Goal: Task Accomplishment & Management: Complete application form

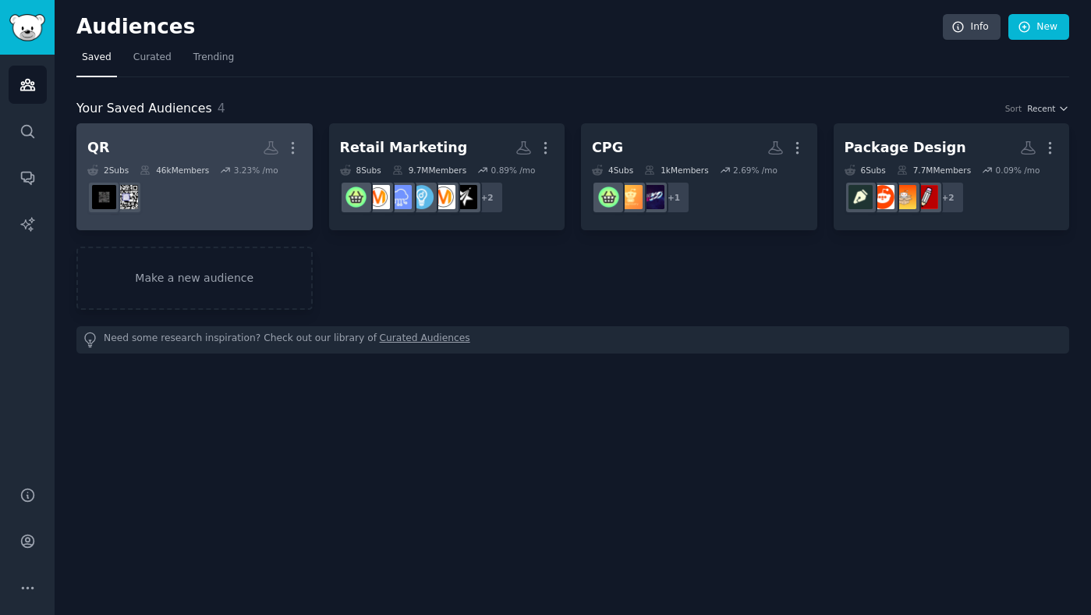
click at [141, 152] on h2 "QR More" at bounding box center [194, 147] width 215 height 27
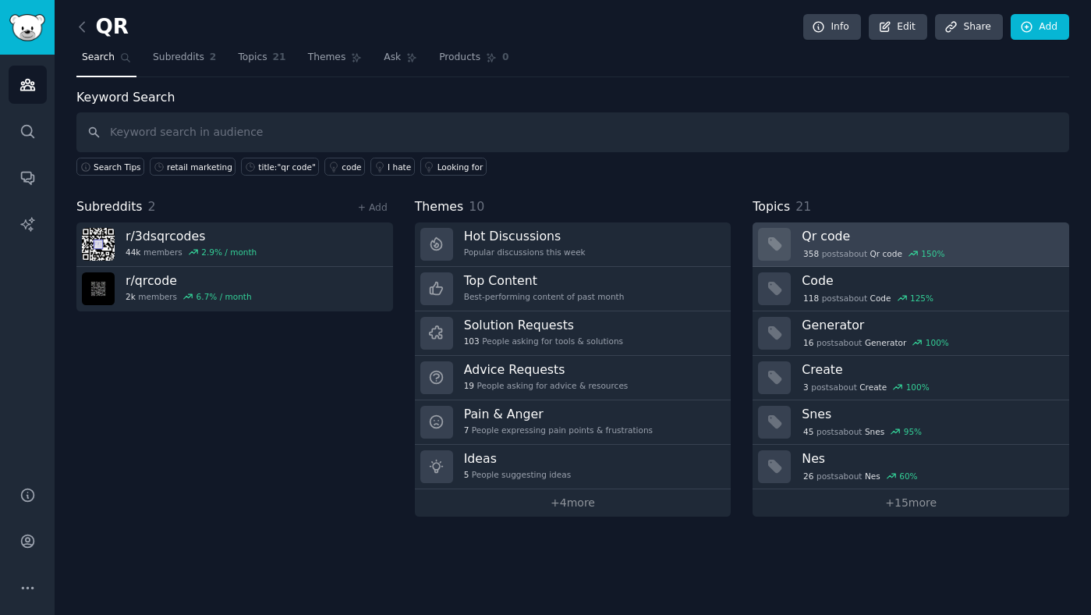
click at [878, 236] on h3 "Qr code" at bounding box center [930, 236] width 257 height 16
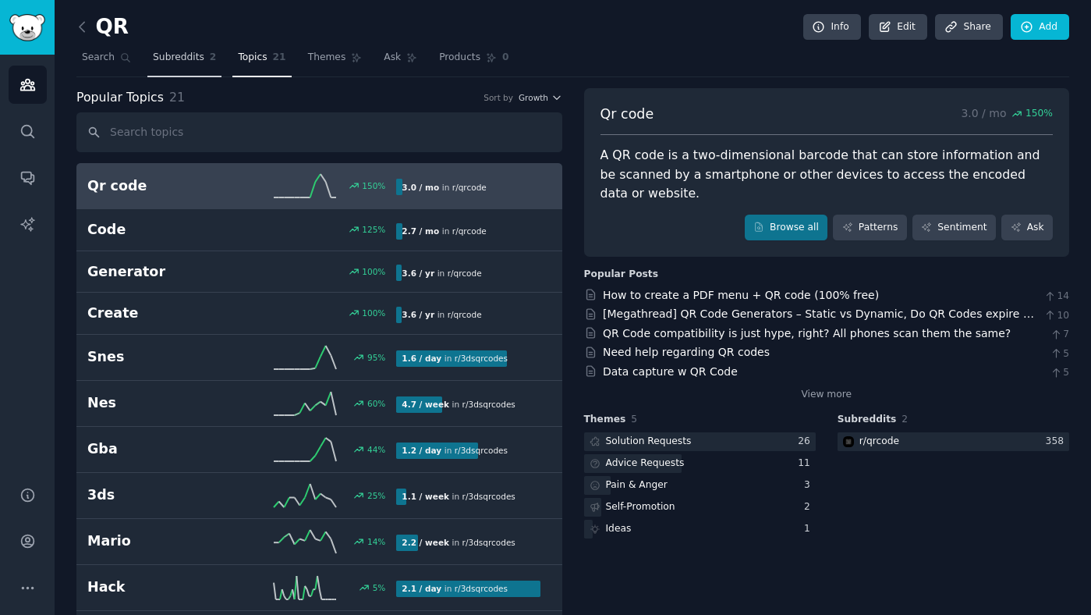
click at [186, 58] on span "Subreddits" at bounding box center [178, 58] width 51 height 14
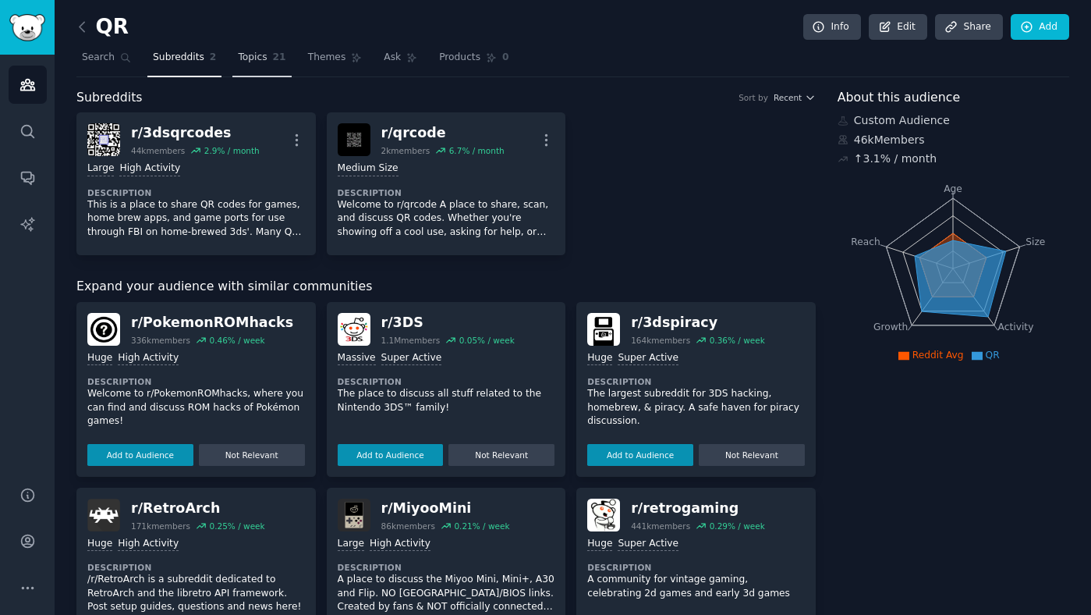
click at [241, 65] on link "Topics 21" at bounding box center [261, 61] width 59 height 32
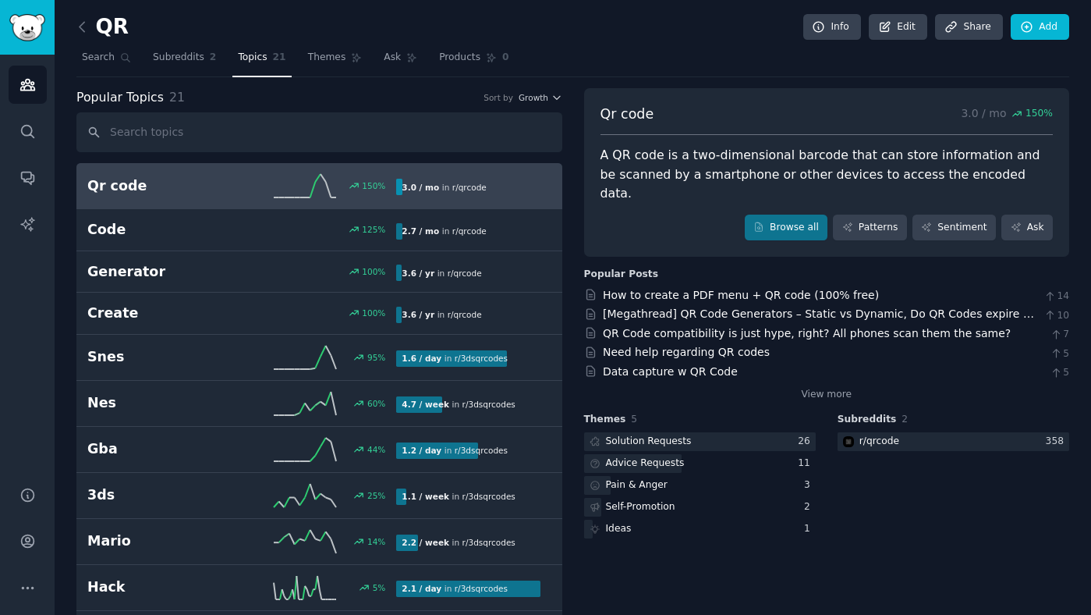
click at [180, 189] on h2 "Qr code" at bounding box center [164, 186] width 154 height 20
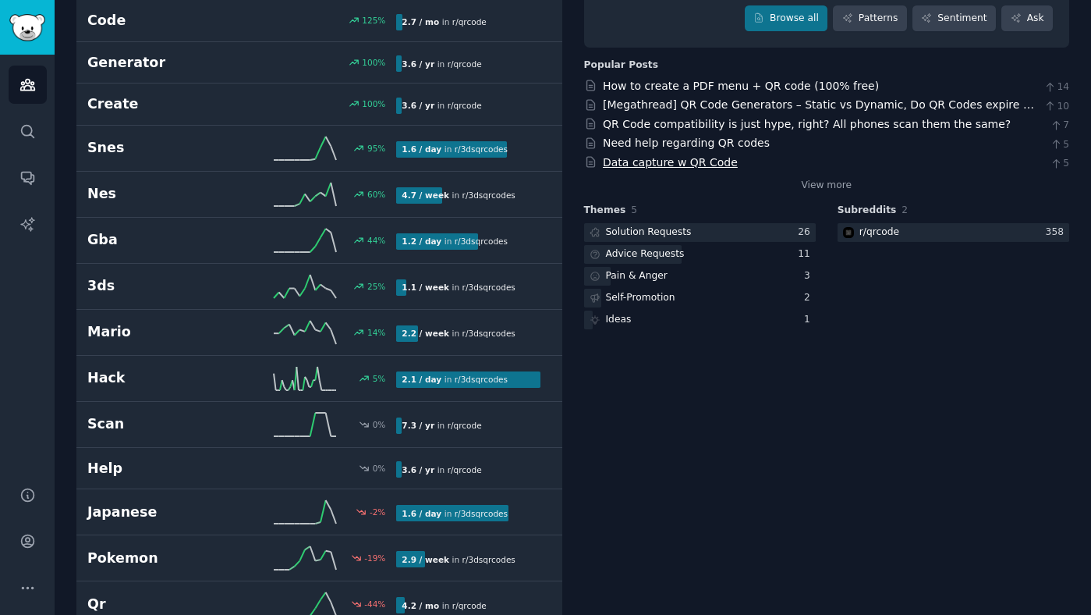
scroll to position [162, 0]
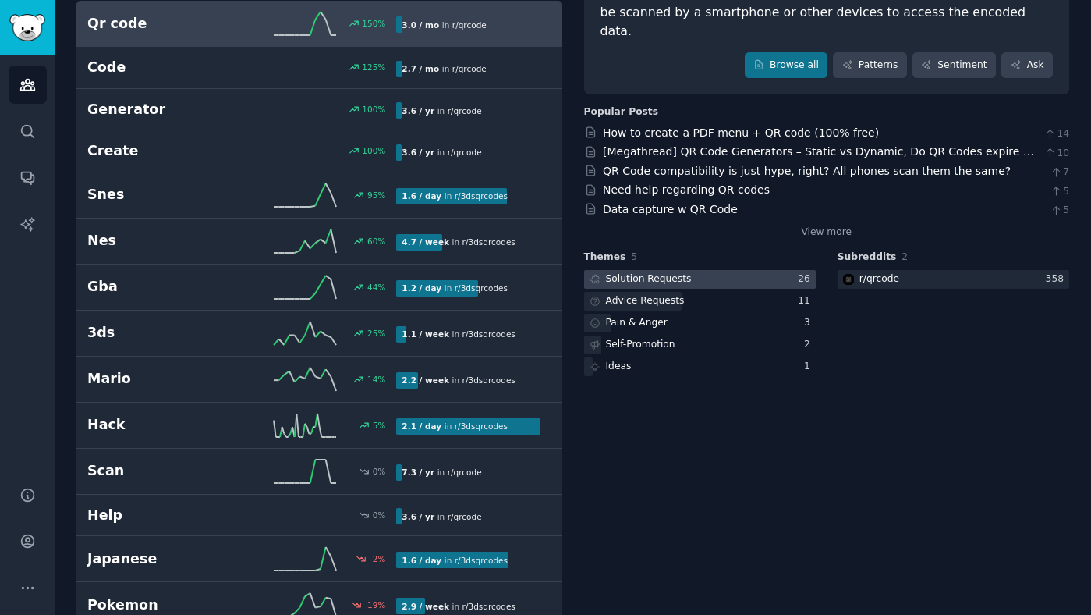
click at [693, 270] on div at bounding box center [700, 280] width 232 height 20
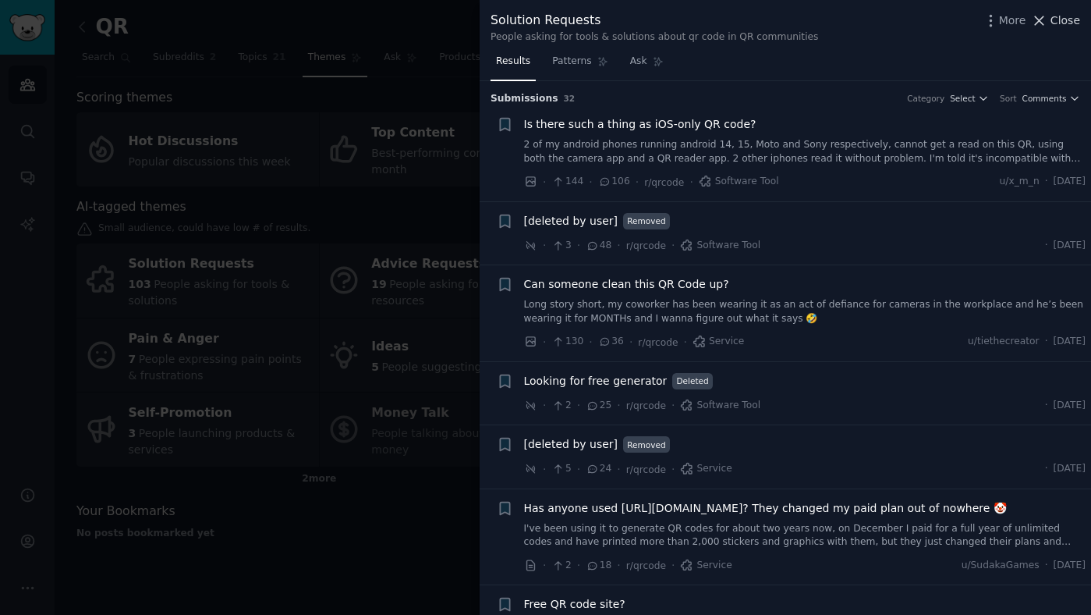
click at [1042, 17] on icon at bounding box center [1039, 20] width 16 height 16
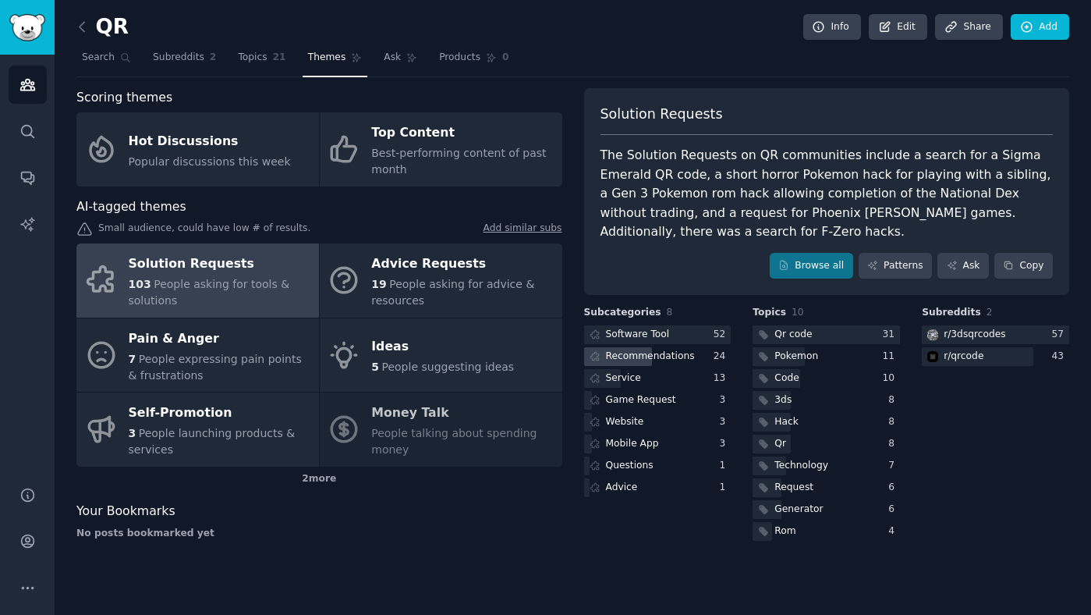
click at [630, 359] on div "Recommendations" at bounding box center [650, 356] width 89 height 14
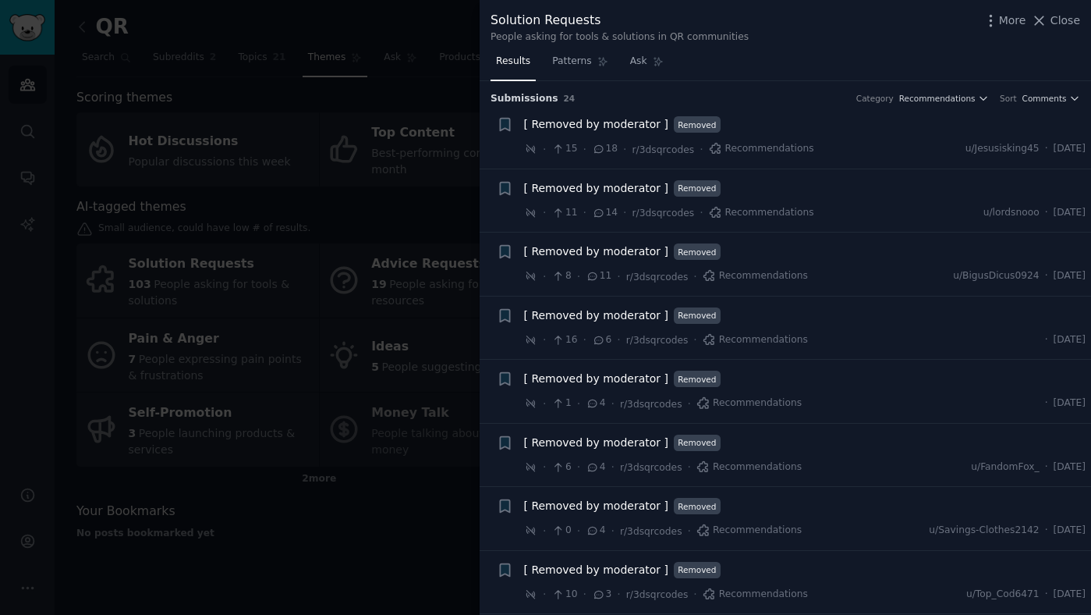
click at [617, 126] on span "[ Removed by moderator ]" at bounding box center [596, 124] width 144 height 16
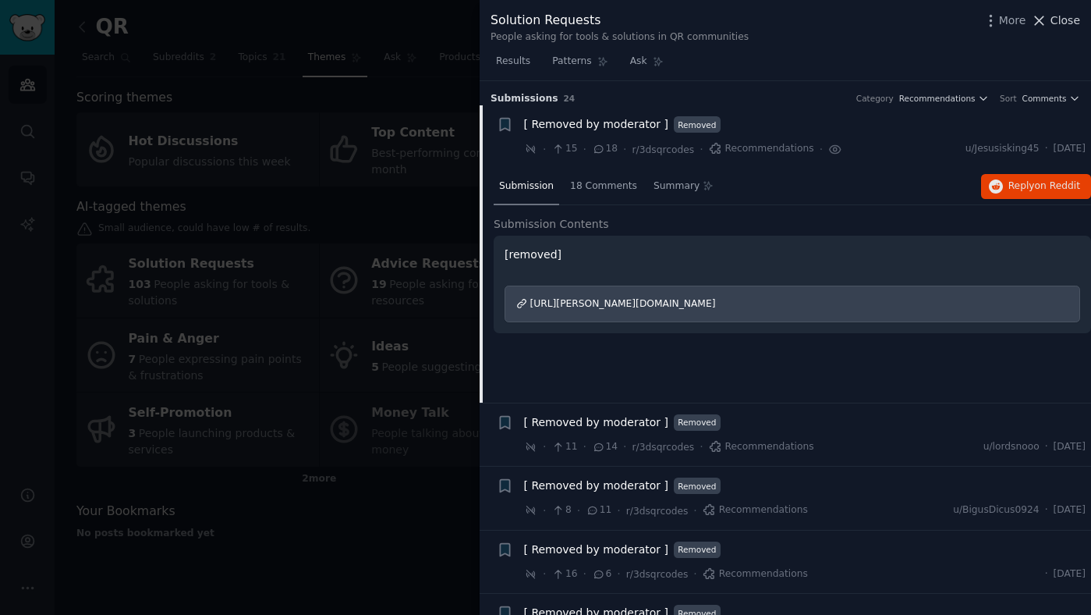
click at [1055, 19] on span "Close" at bounding box center [1066, 20] width 30 height 16
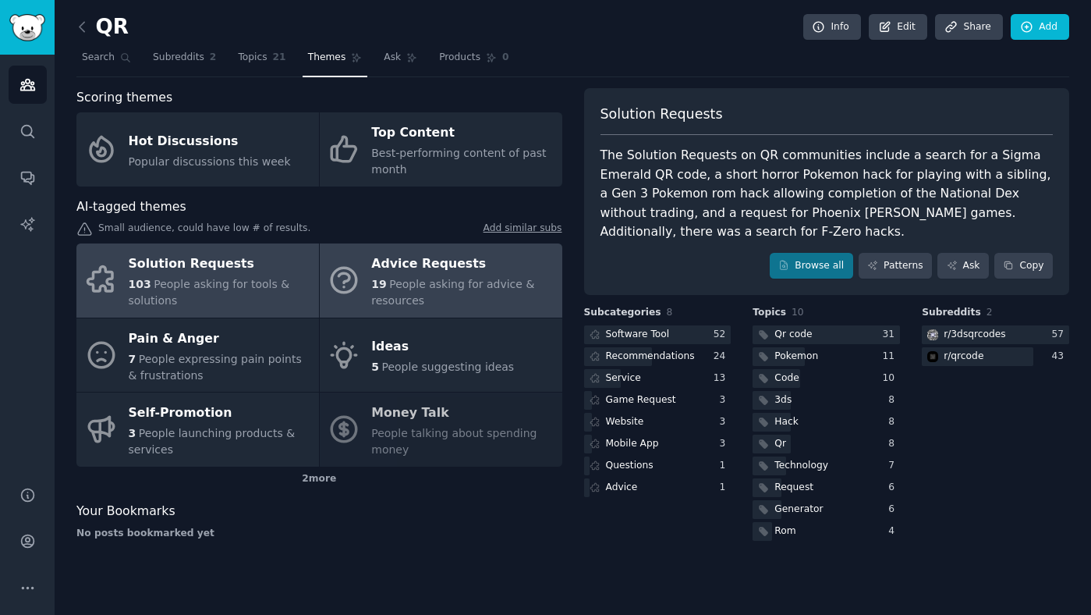
click at [408, 271] on div "Advice Requests" at bounding box center [462, 264] width 183 height 25
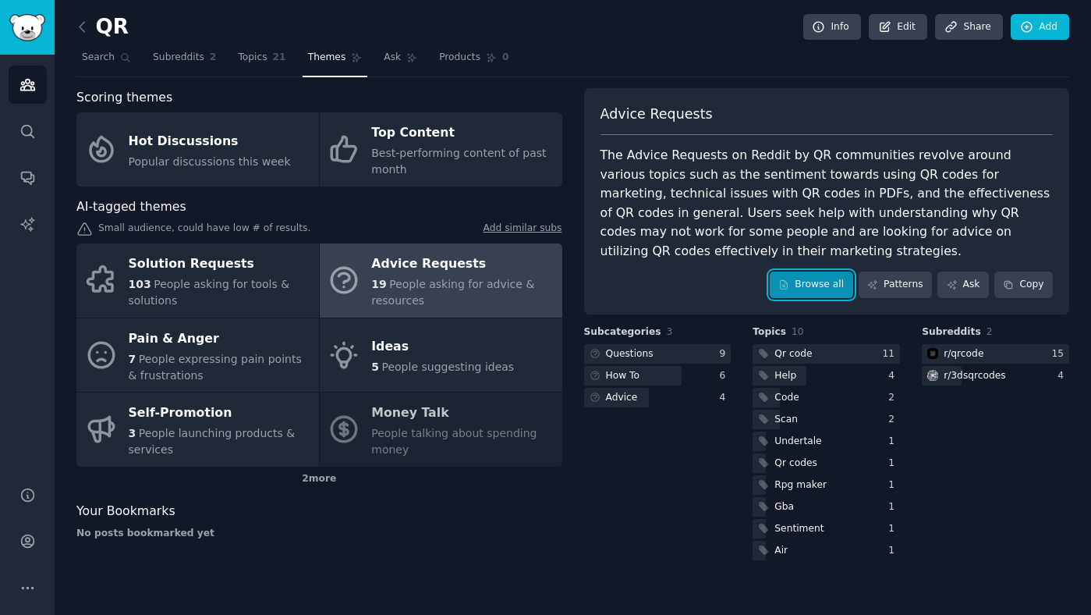
click at [826, 271] on link "Browse all" at bounding box center [811, 284] width 83 height 27
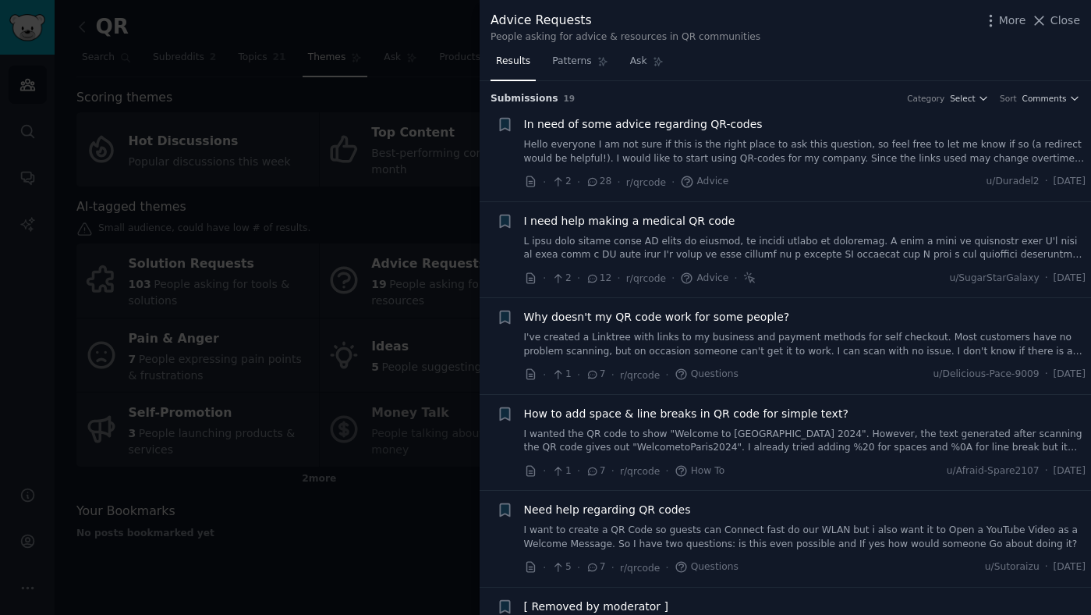
click at [722, 322] on span "Why doesn't my QR code work for some people?" at bounding box center [657, 317] width 266 height 16
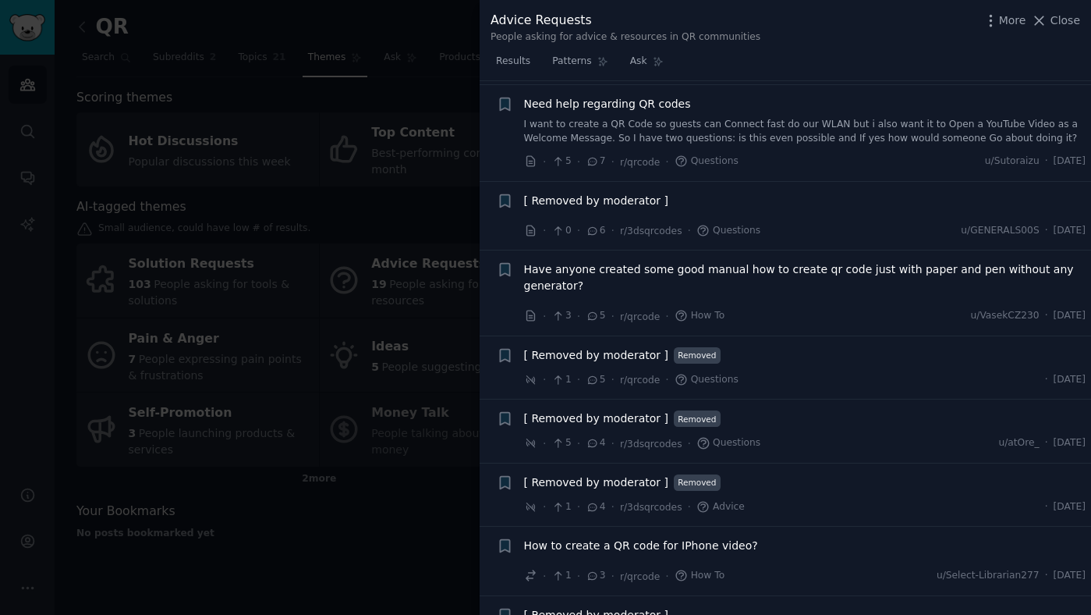
scroll to position [644, 0]
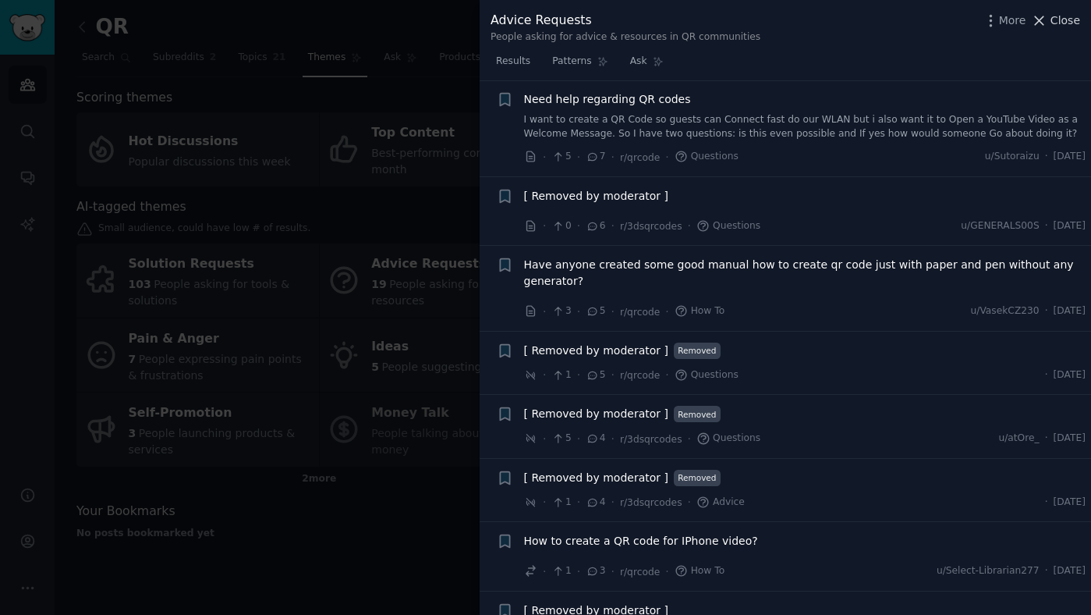
click at [1052, 21] on span "Close" at bounding box center [1066, 20] width 30 height 16
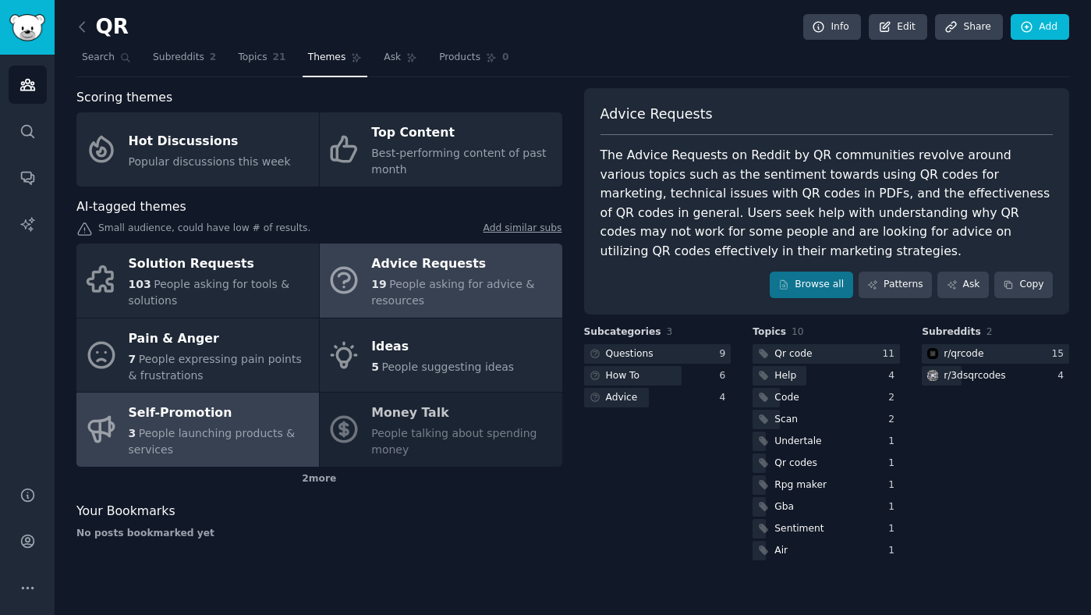
click at [170, 418] on div "Self-Promotion" at bounding box center [220, 413] width 183 height 25
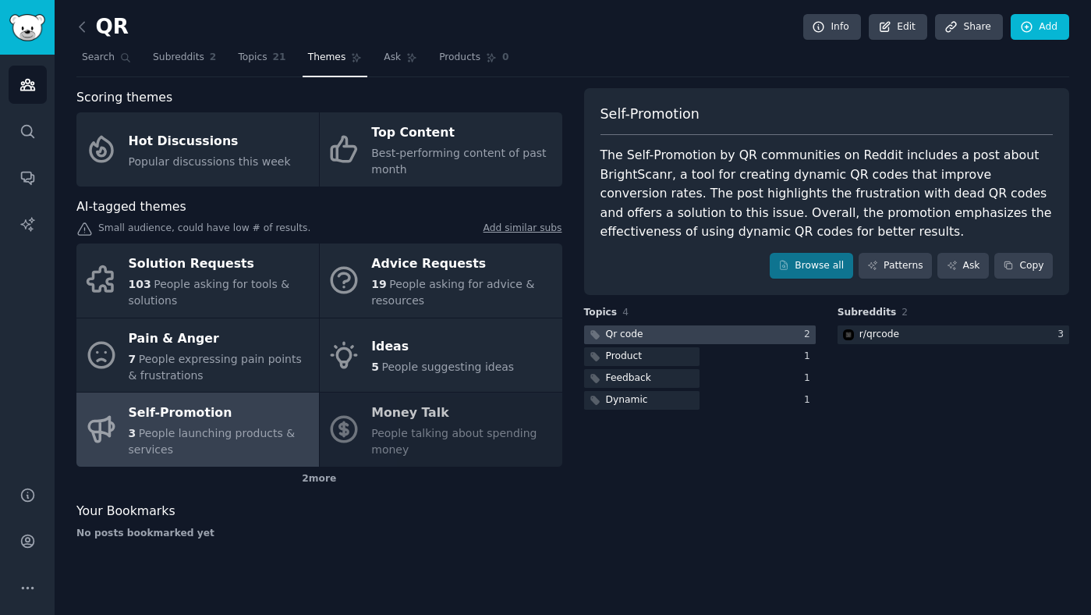
click at [685, 334] on div at bounding box center [700, 335] width 232 height 20
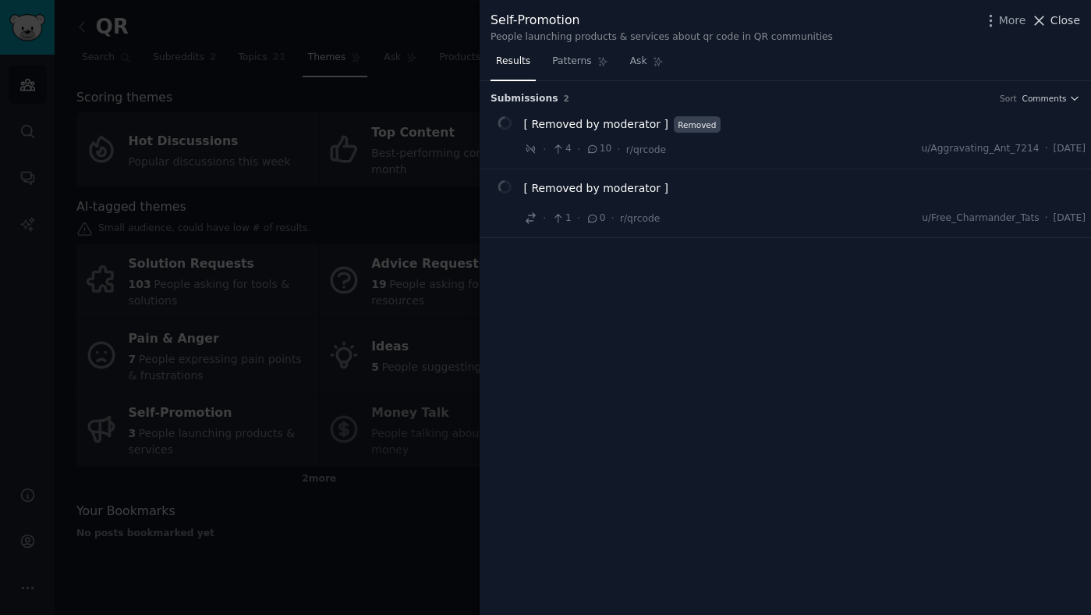
click at [1055, 27] on span "Close" at bounding box center [1066, 20] width 30 height 16
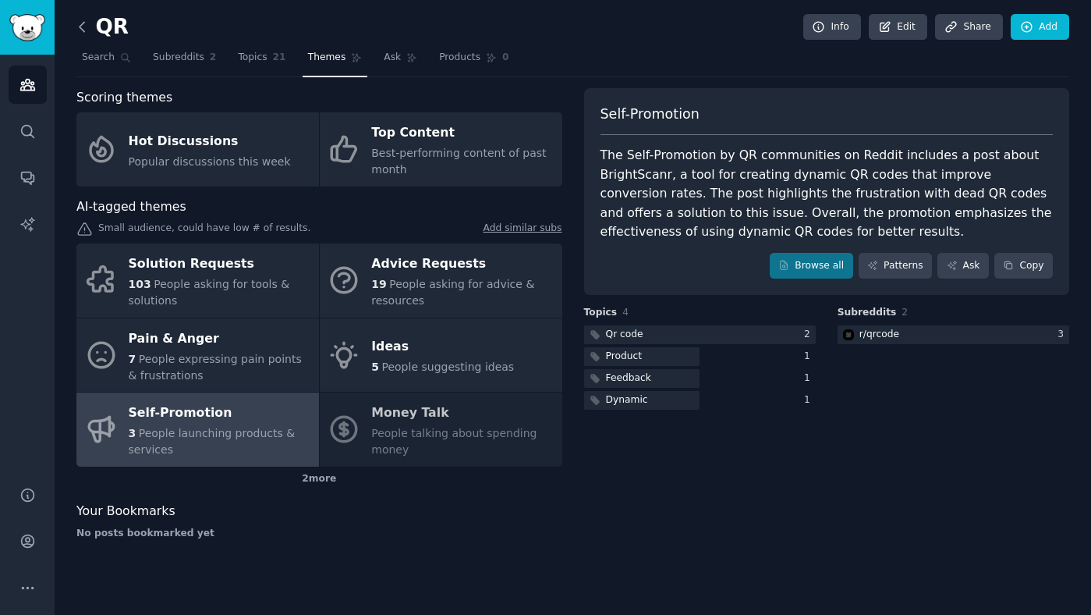
click at [81, 31] on icon at bounding box center [82, 27] width 16 height 16
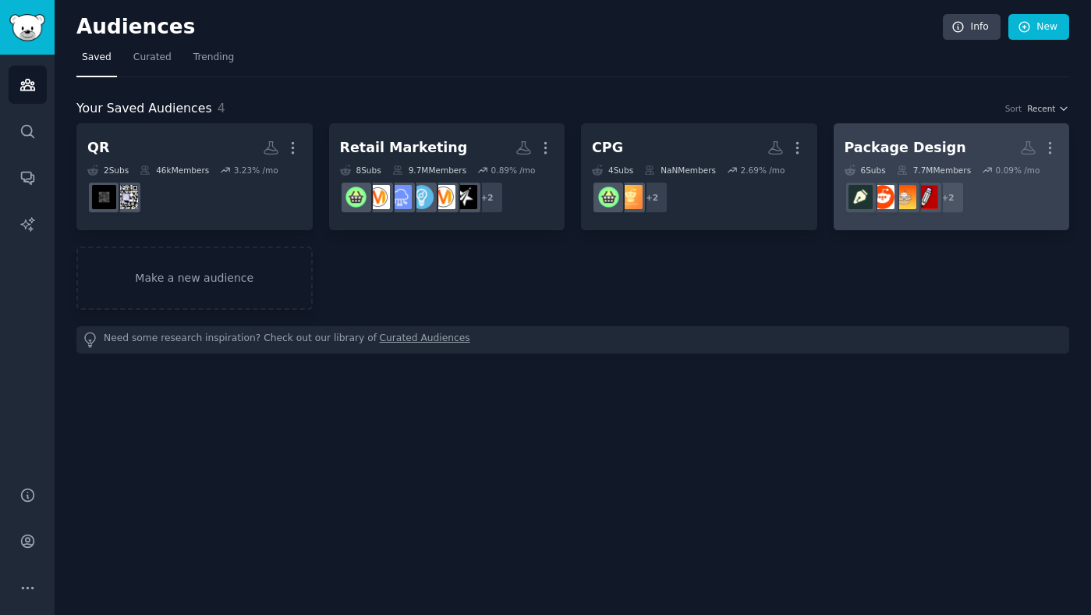
click at [931, 165] on div "7.7M Members" at bounding box center [934, 170] width 74 height 11
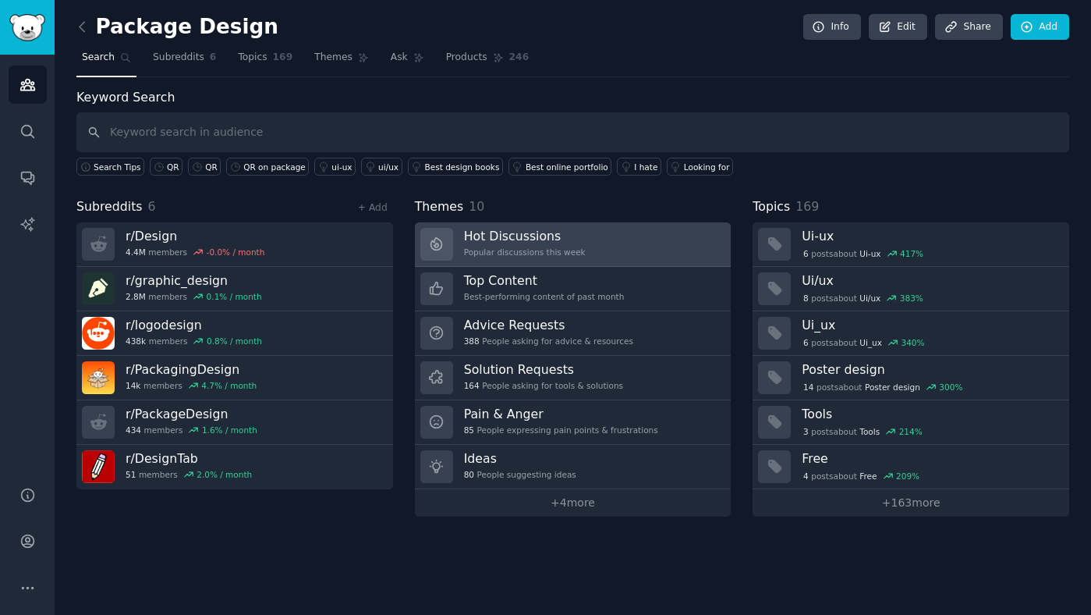
click at [532, 239] on h3 "Hot Discussions" at bounding box center [525, 236] width 122 height 16
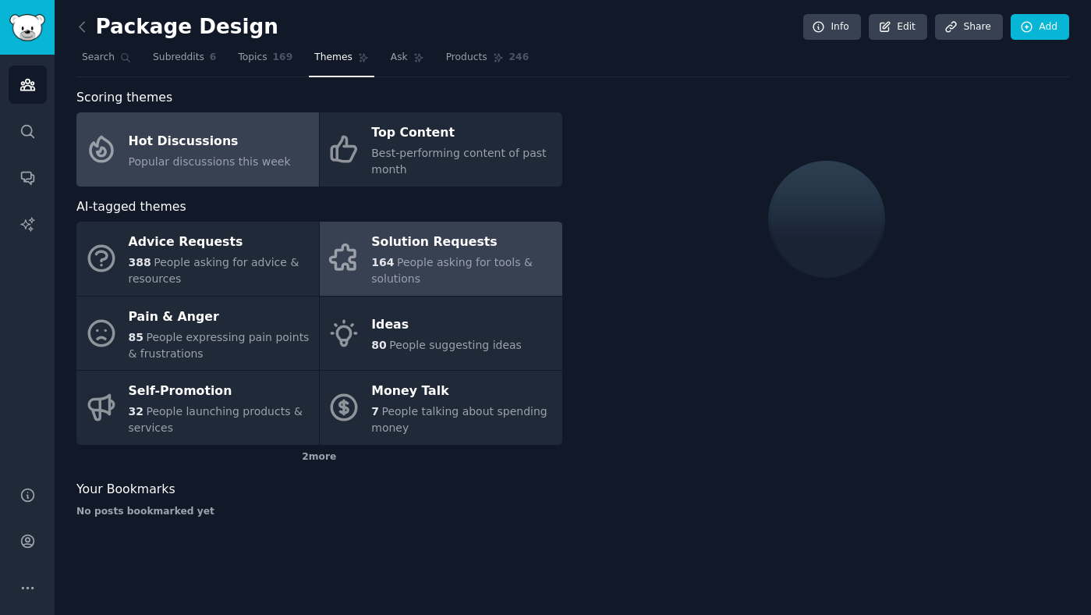
click at [435, 243] on div "Solution Requests" at bounding box center [462, 242] width 183 height 25
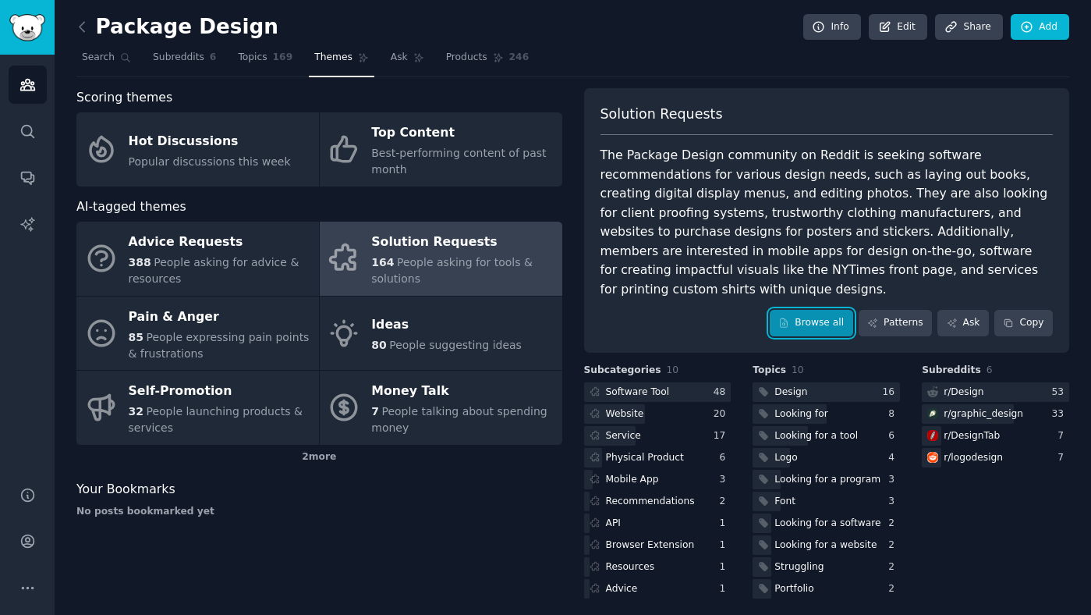
click at [829, 310] on link "Browse all" at bounding box center [811, 323] width 83 height 27
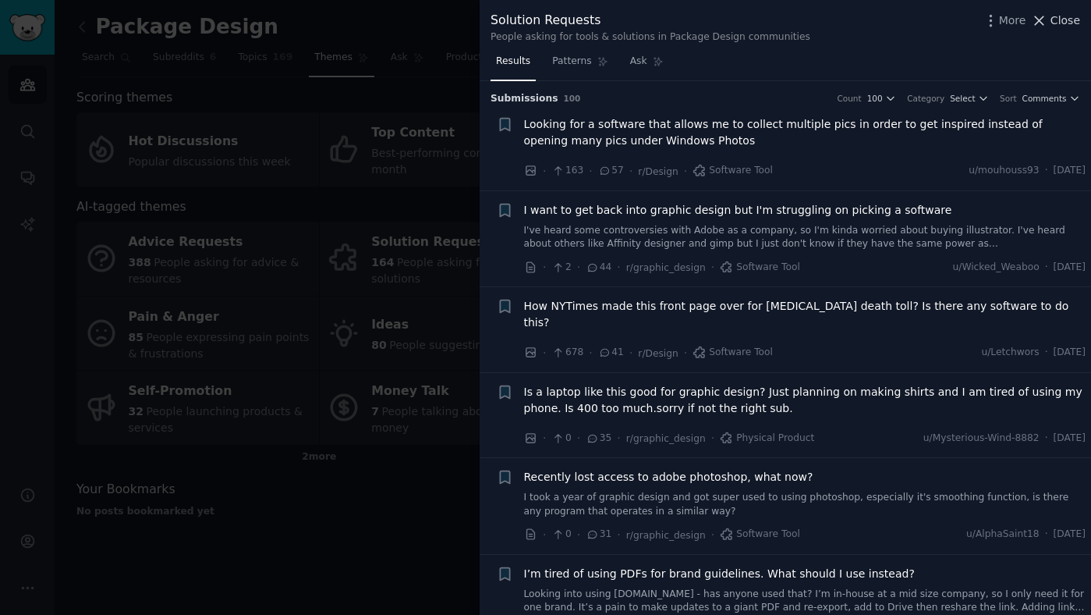
click at [1061, 17] on span "Close" at bounding box center [1066, 20] width 30 height 16
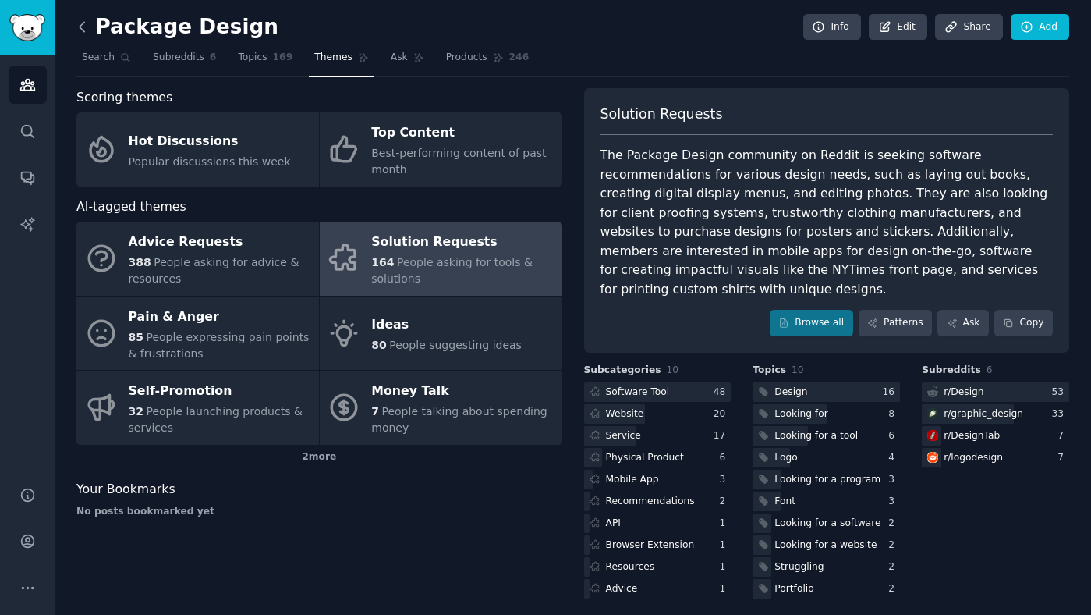
click at [82, 27] on icon at bounding box center [82, 27] width 16 height 16
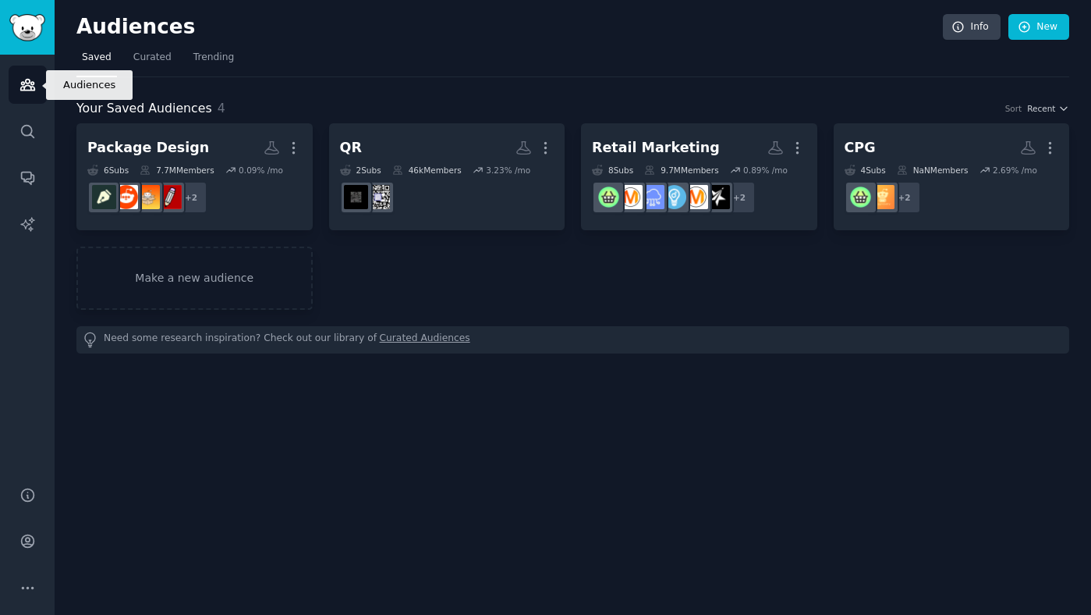
click at [28, 81] on icon "Sidebar" at bounding box center [28, 84] width 16 height 16
click at [1039, 28] on link "New" at bounding box center [1039, 27] width 61 height 27
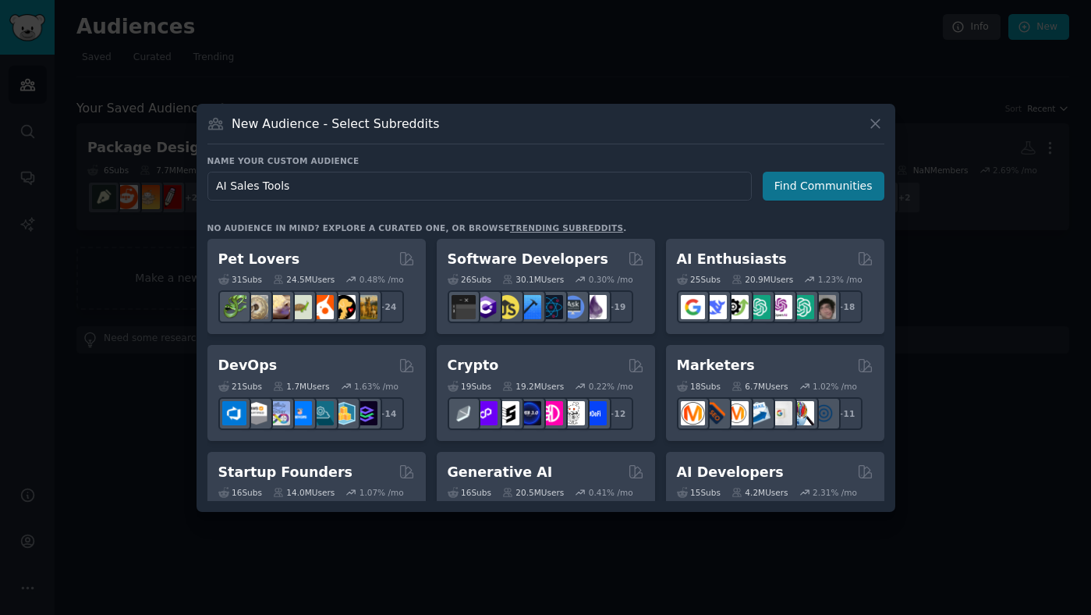
type input "AI Sales Tools"
click at [839, 186] on button "Find Communities" at bounding box center [824, 186] width 122 height 29
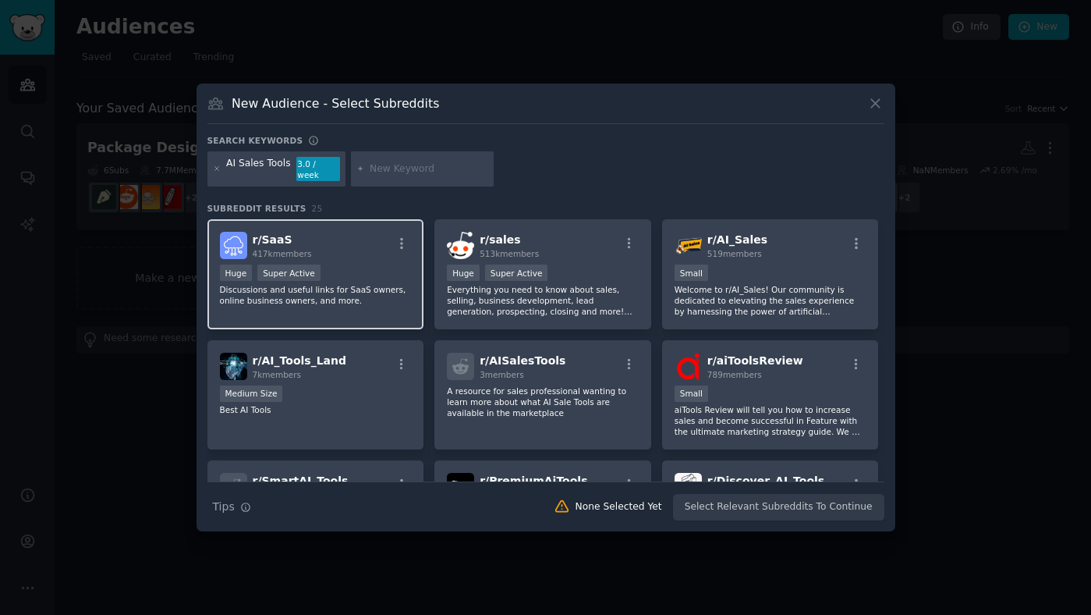
click at [292, 236] on h2 "r/ SaaS 417k members" at bounding box center [282, 245] width 59 height 27
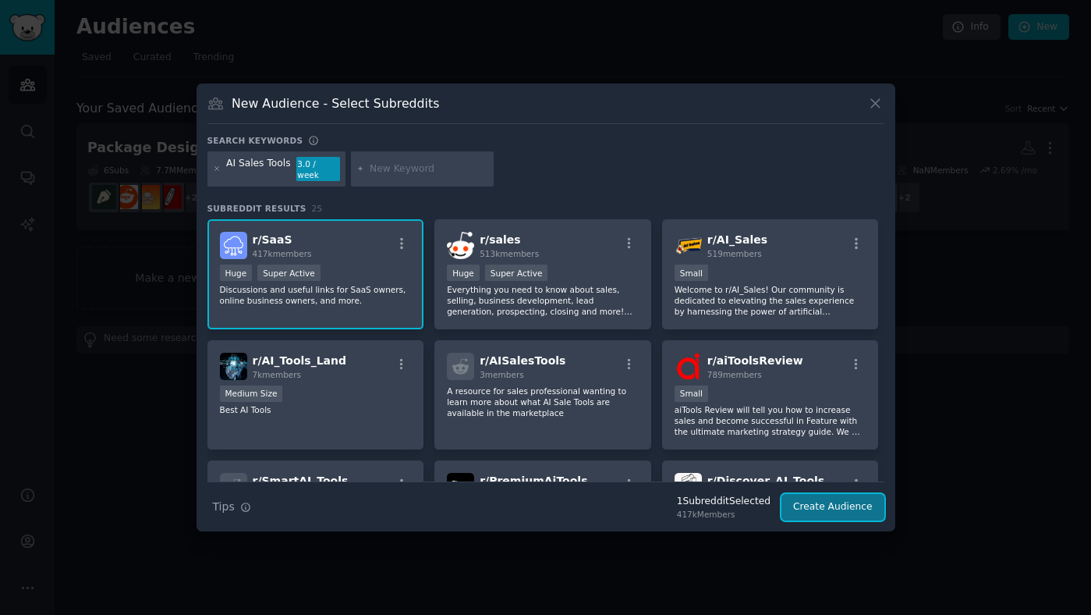
click at [863, 501] on button "Create Audience" at bounding box center [833, 507] width 103 height 27
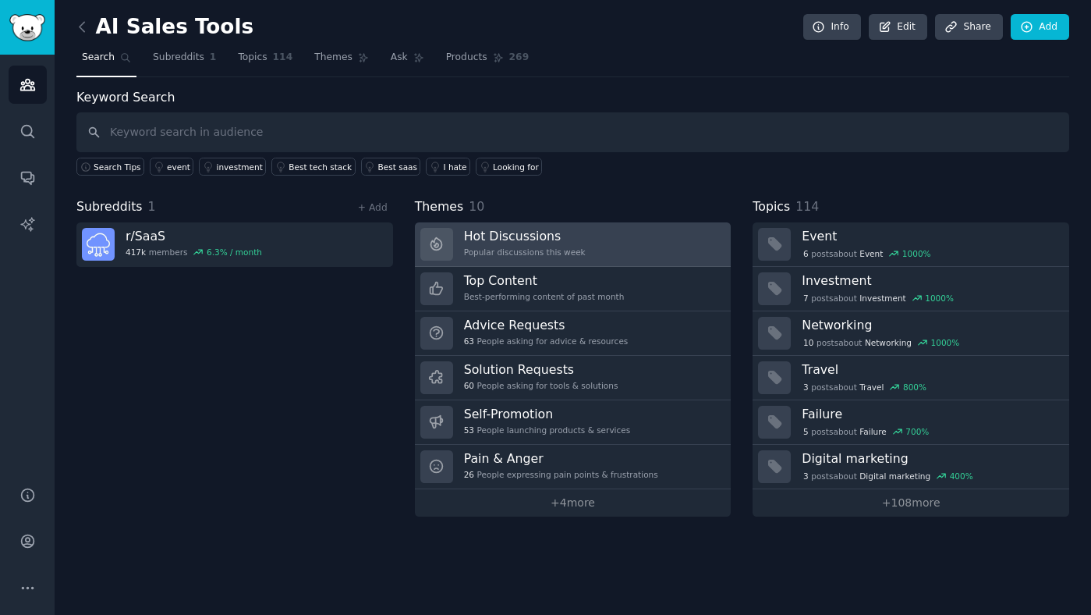
click at [488, 243] on h3 "Hot Discussions" at bounding box center [525, 236] width 122 height 16
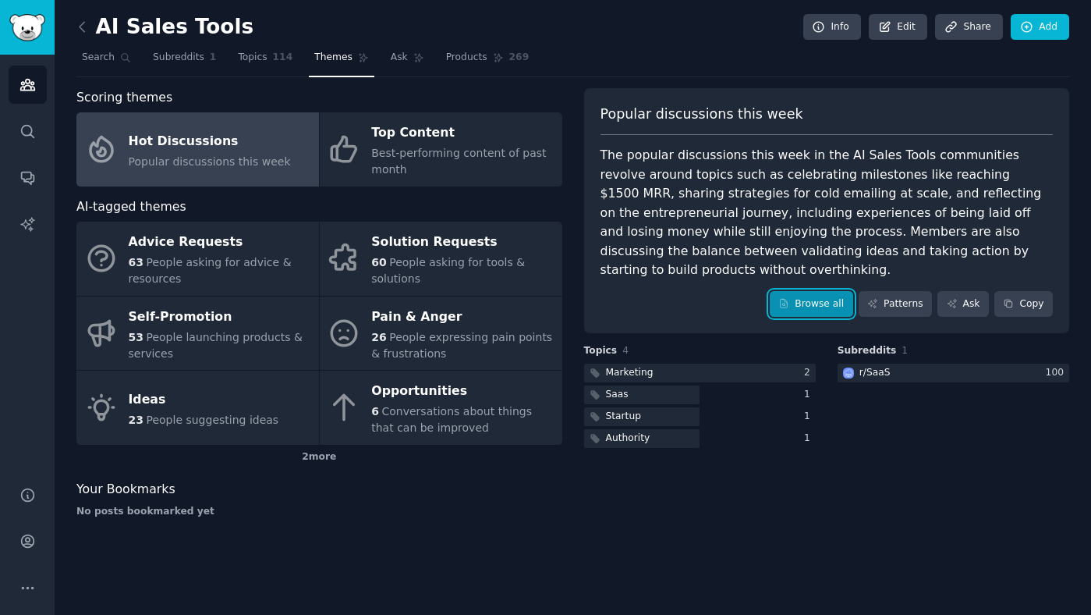
click at [793, 314] on link "Browse all" at bounding box center [811, 304] width 83 height 27
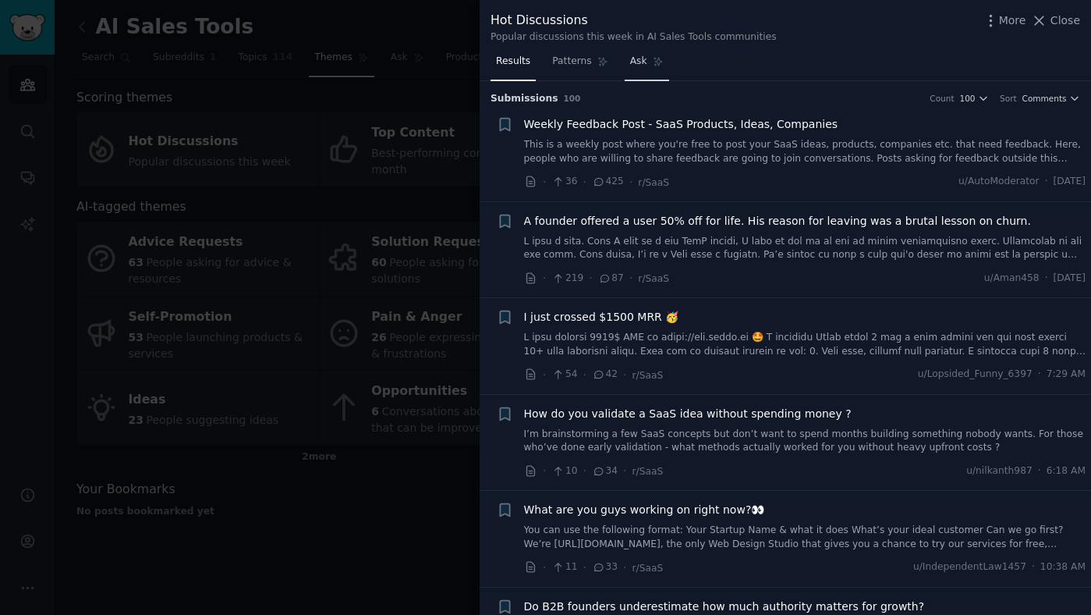
click at [647, 58] on link "Ask" at bounding box center [647, 65] width 44 height 32
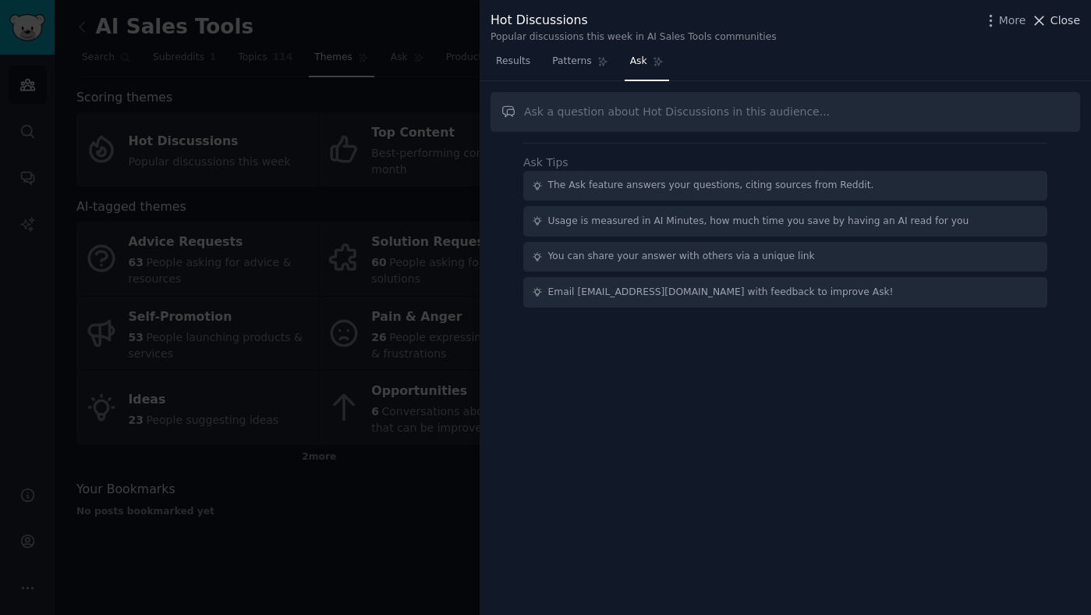
click at [1050, 27] on button "Close" at bounding box center [1055, 20] width 49 height 16
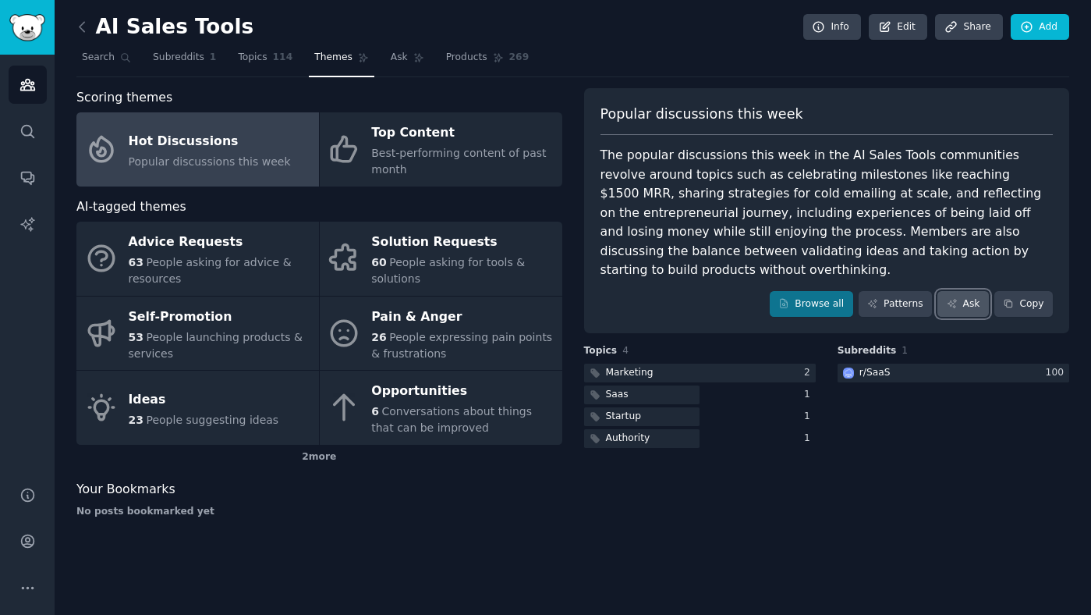
click at [960, 305] on link "Ask" at bounding box center [963, 304] width 51 height 27
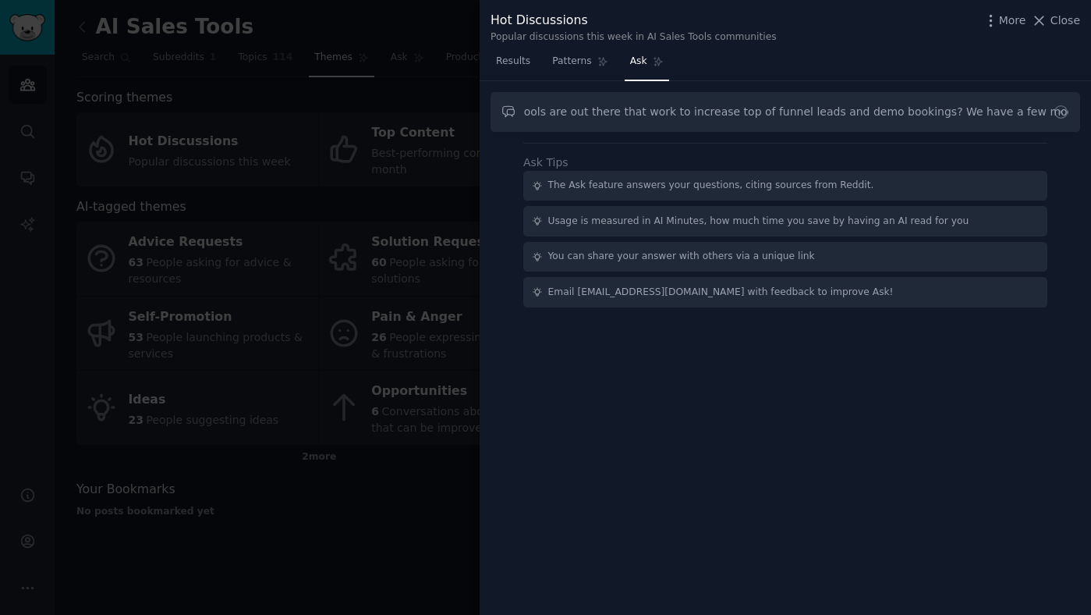
scroll to position [0, 2025]
type input "Hi, we're a SaaS B2B software that helps brands capture customer data in unowne…"
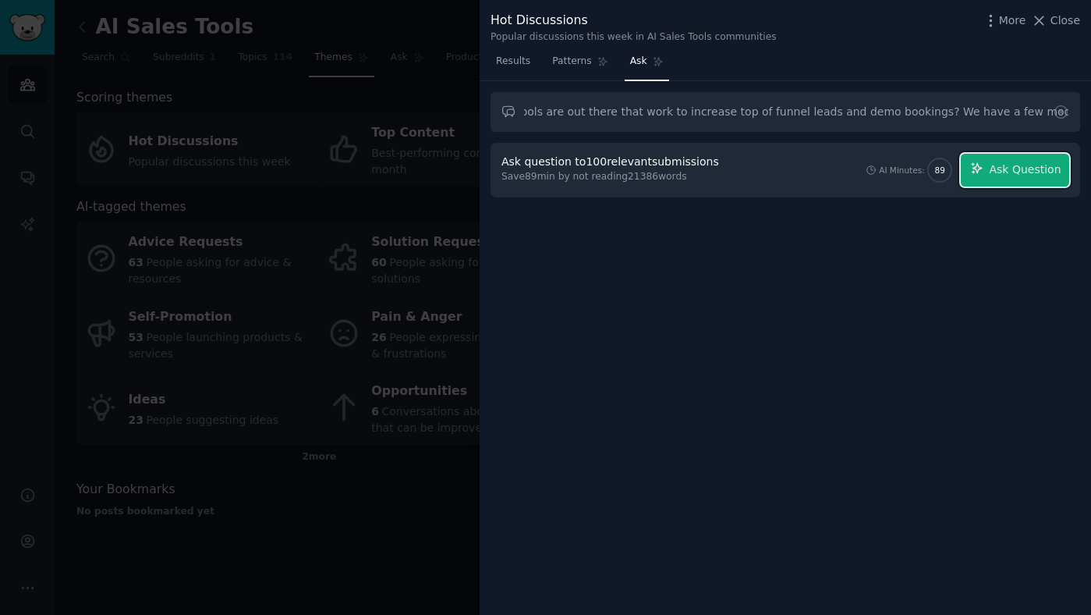
click at [1011, 168] on span "Ask Question" at bounding box center [1025, 169] width 72 height 16
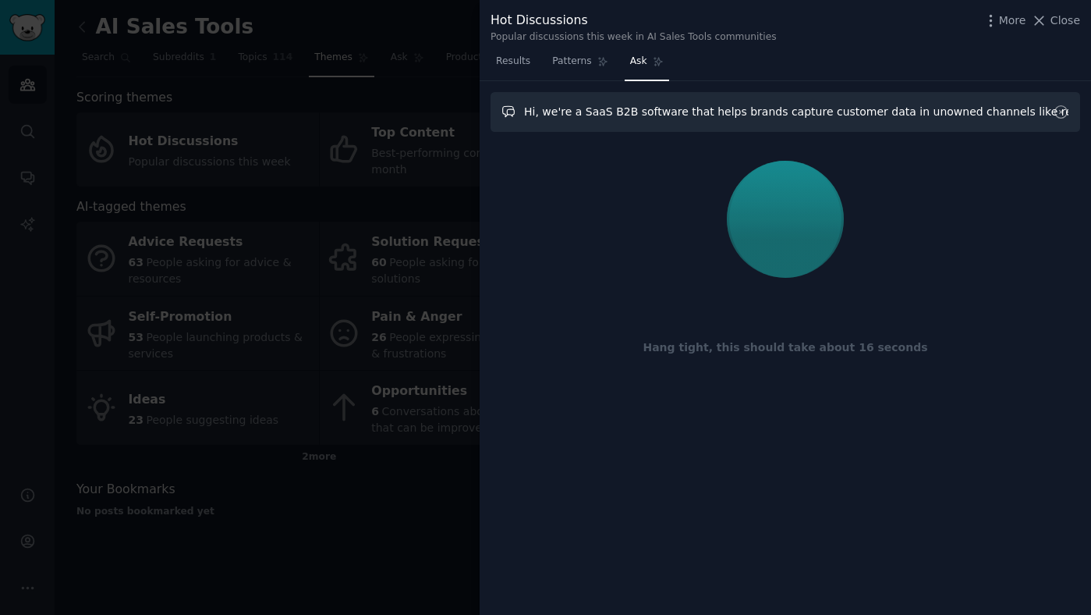
click at [661, 116] on input "Hi, we're a SaaS B2B software that helps brands capture customer data in unowne…" at bounding box center [786, 112] width 590 height 40
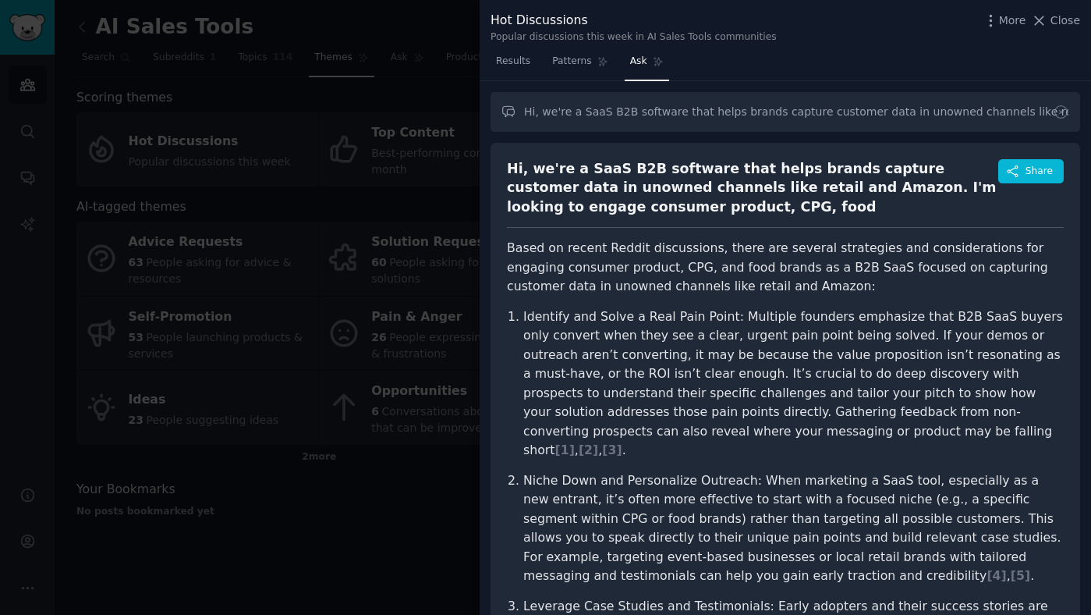
click at [370, 227] on div at bounding box center [545, 307] width 1091 height 615
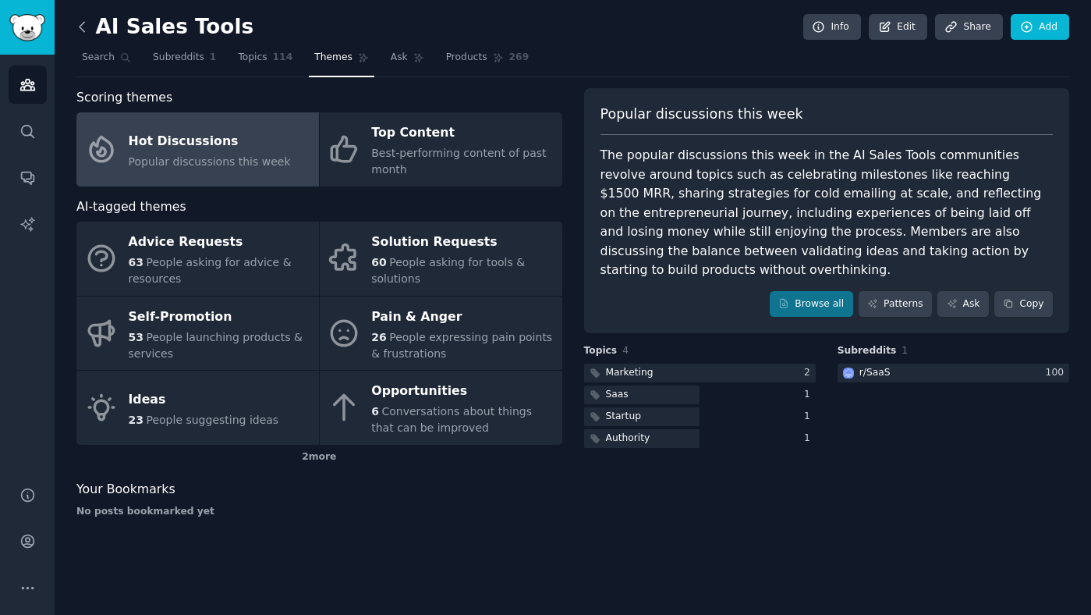
click at [83, 27] on icon at bounding box center [82, 27] width 16 height 16
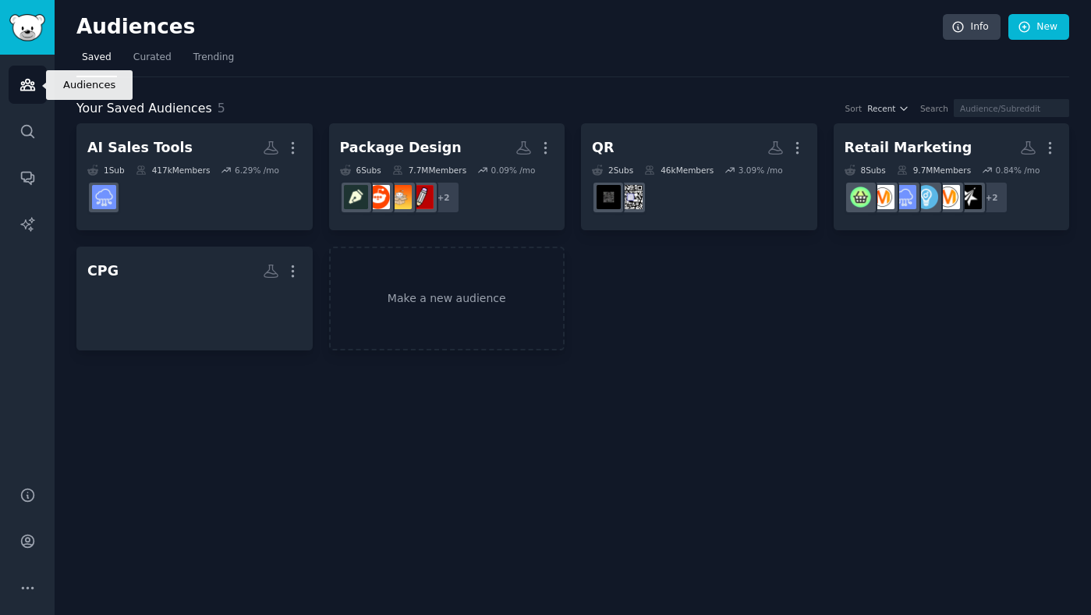
click at [35, 93] on link "Audiences" at bounding box center [28, 85] width 38 height 38
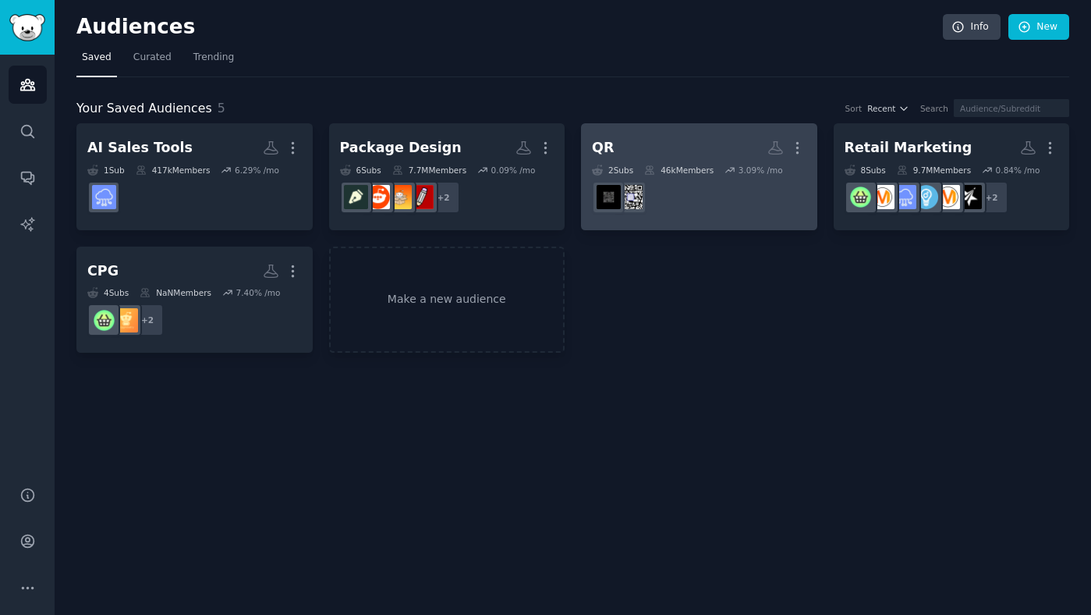
click at [668, 159] on h2 "QR More" at bounding box center [699, 147] width 215 height 27
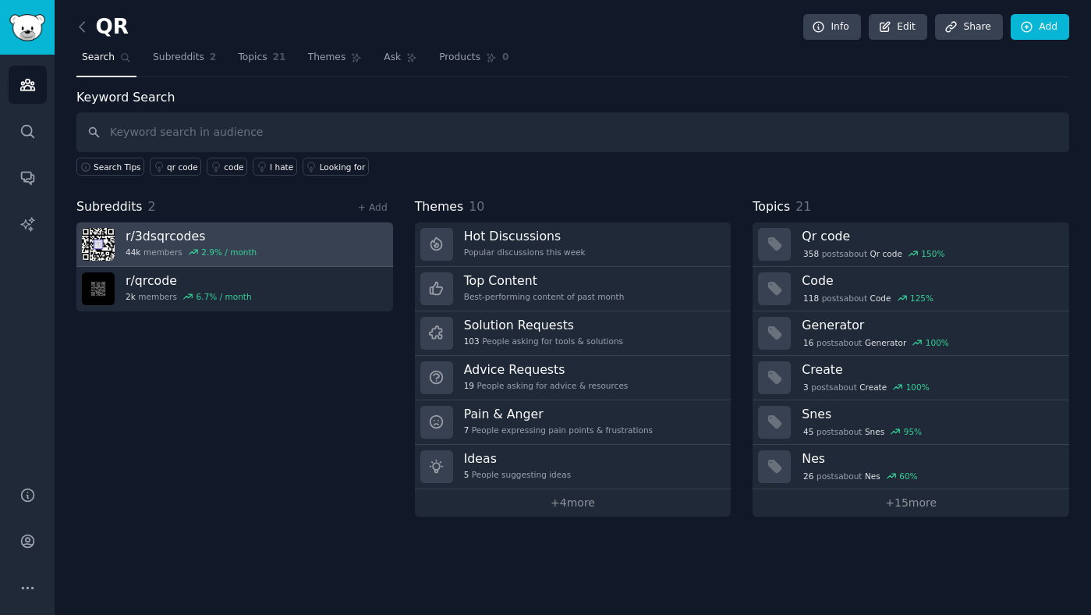
click at [199, 231] on h3 "r/ 3dsqrcodes" at bounding box center [191, 236] width 131 height 16
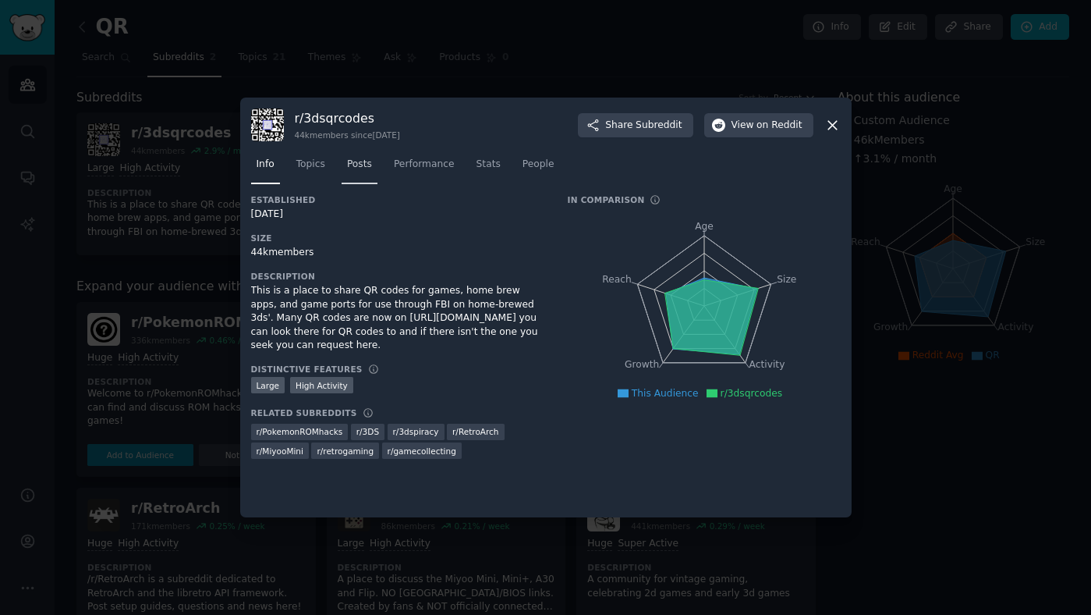
click at [350, 163] on span "Posts" at bounding box center [359, 165] width 25 height 14
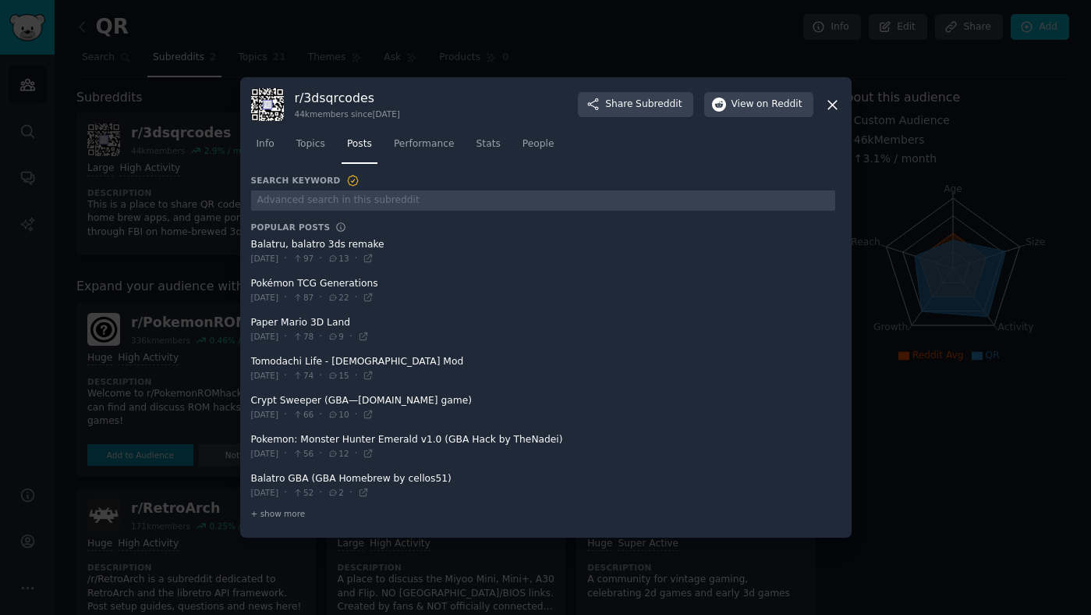
click at [834, 105] on icon at bounding box center [833, 105] width 16 height 16
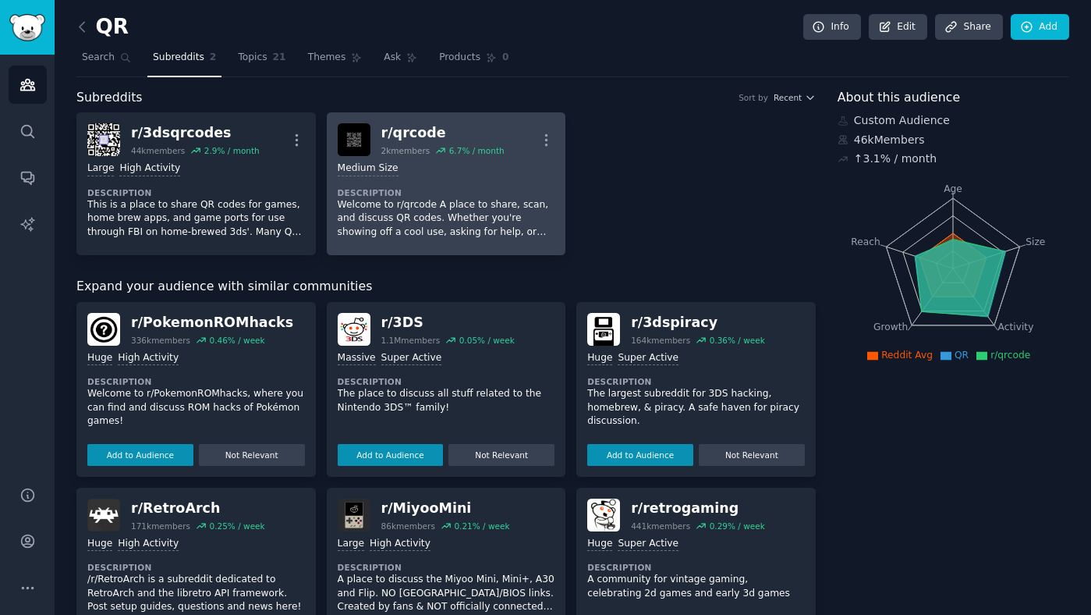
click at [421, 136] on div "r/ qrcode" at bounding box center [442, 133] width 123 height 20
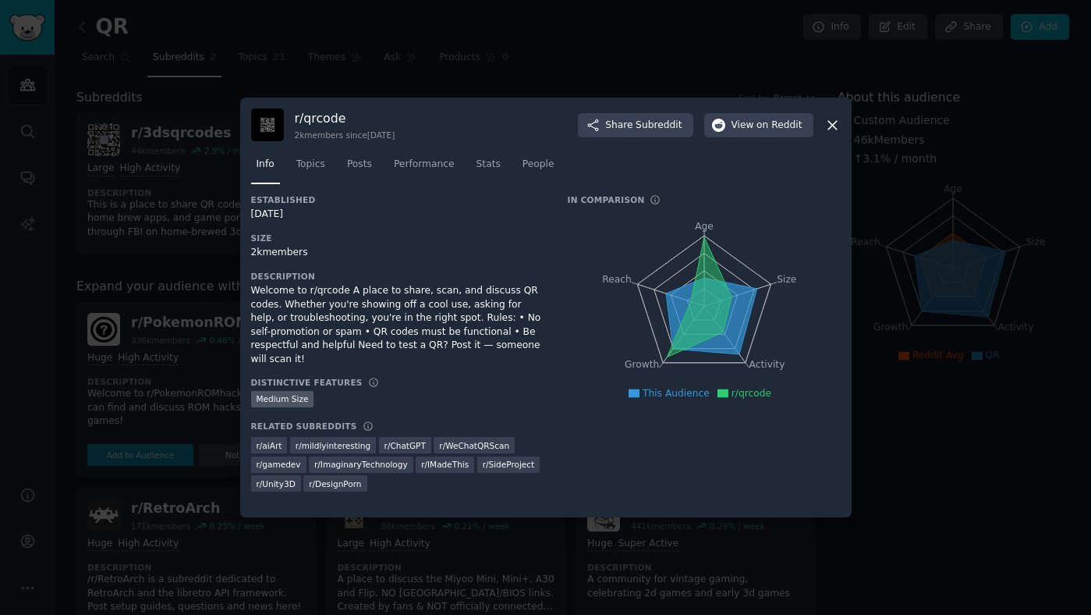
click at [835, 129] on icon at bounding box center [833, 125] width 16 height 16
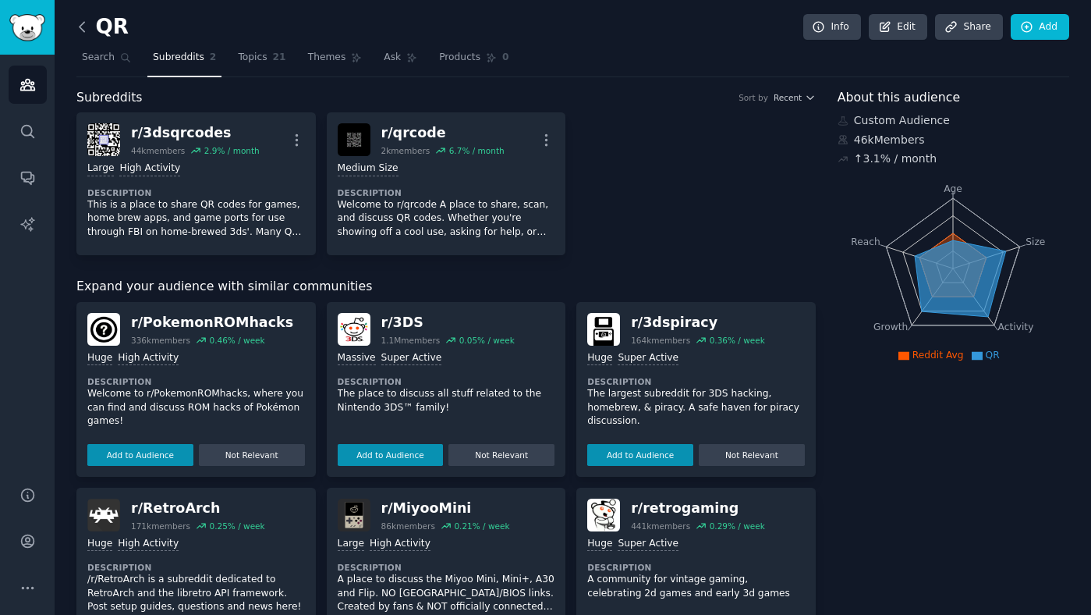
click at [82, 27] on icon at bounding box center [82, 27] width 16 height 16
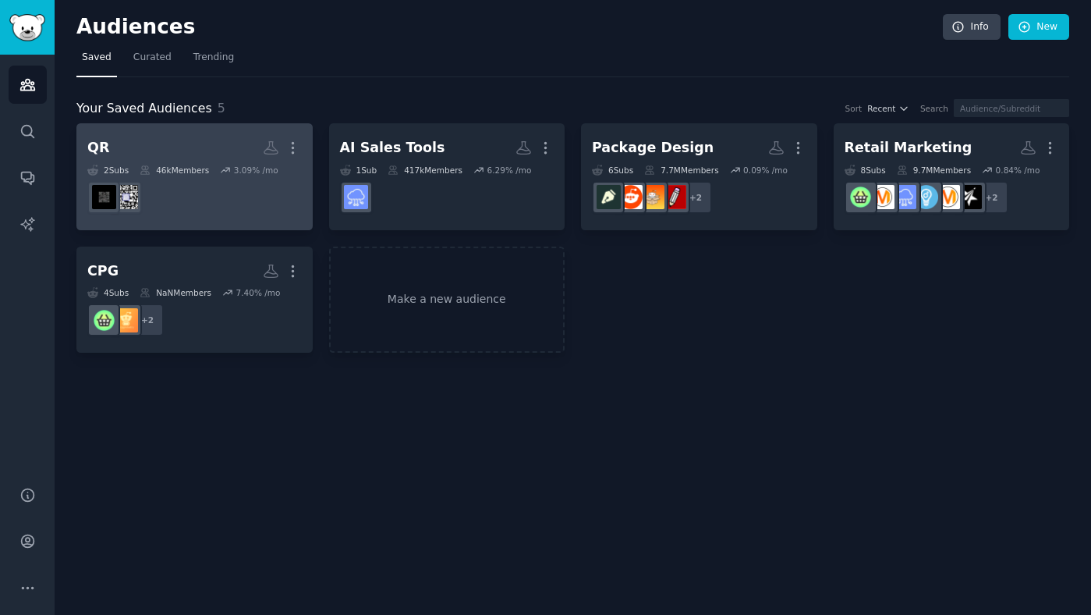
click at [232, 149] on h2 "QR More" at bounding box center [194, 147] width 215 height 27
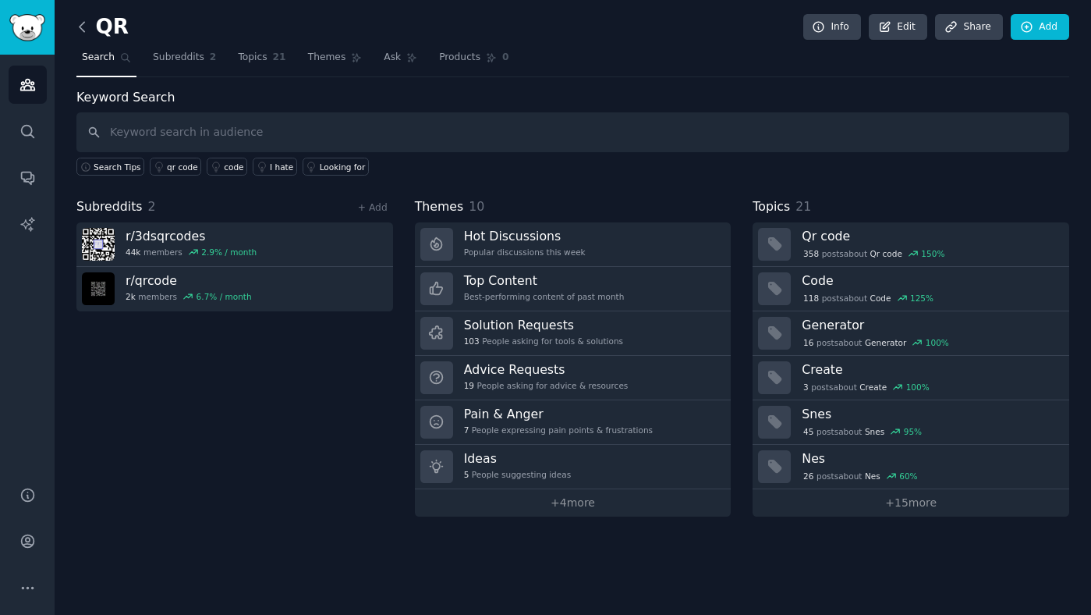
click at [80, 30] on icon at bounding box center [82, 27] width 16 height 16
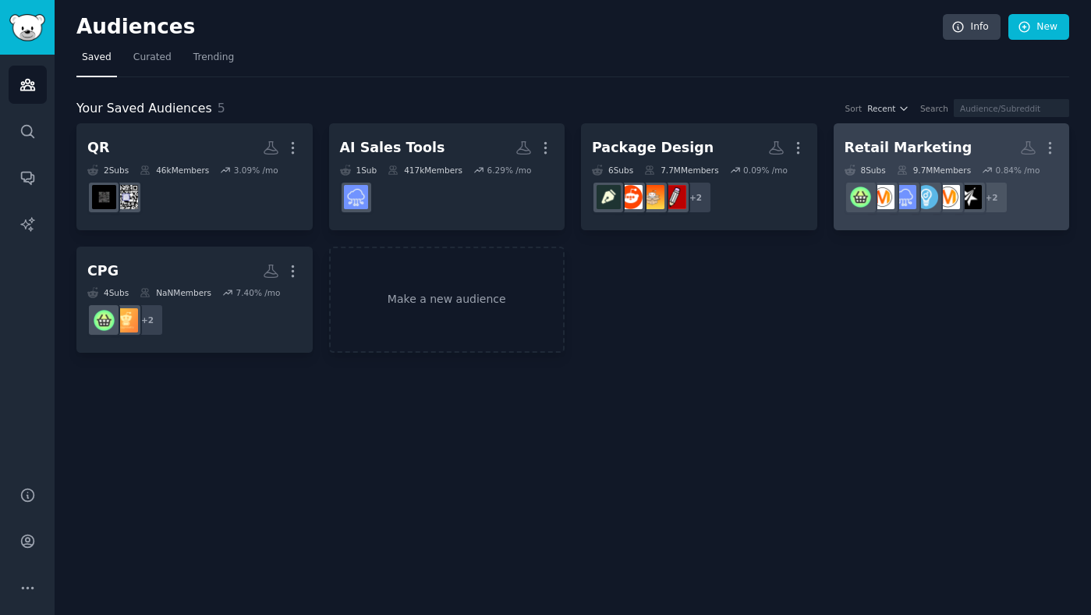
click at [889, 154] on div "Retail Marketing" at bounding box center [909, 148] width 128 height 20
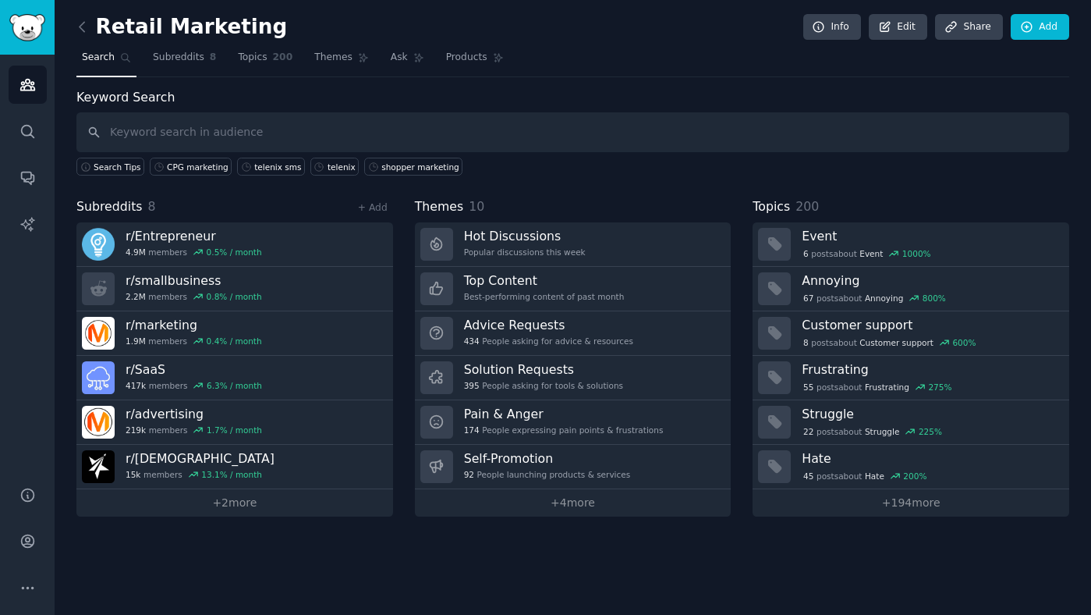
click at [81, 37] on link at bounding box center [86, 27] width 20 height 25
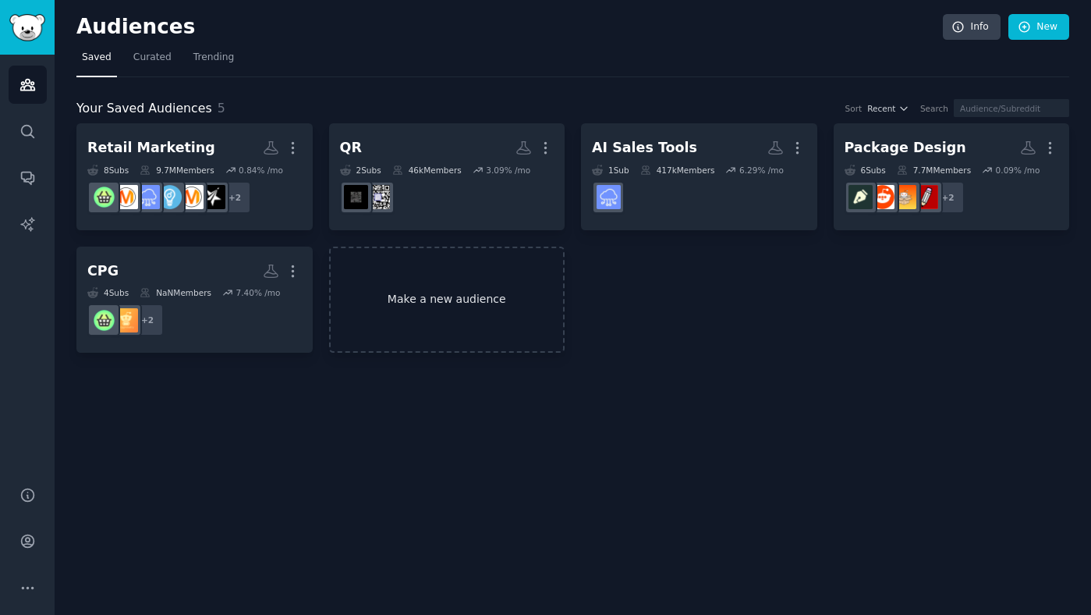
click at [479, 299] on link "Make a new audience" at bounding box center [447, 300] width 236 height 107
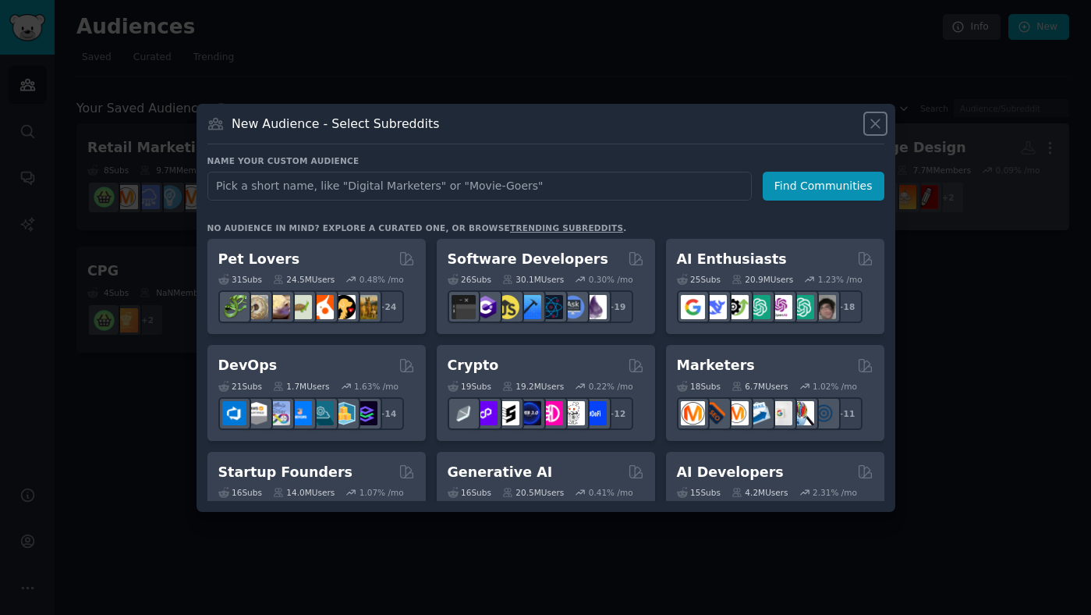
click at [868, 126] on icon at bounding box center [875, 123] width 16 height 16
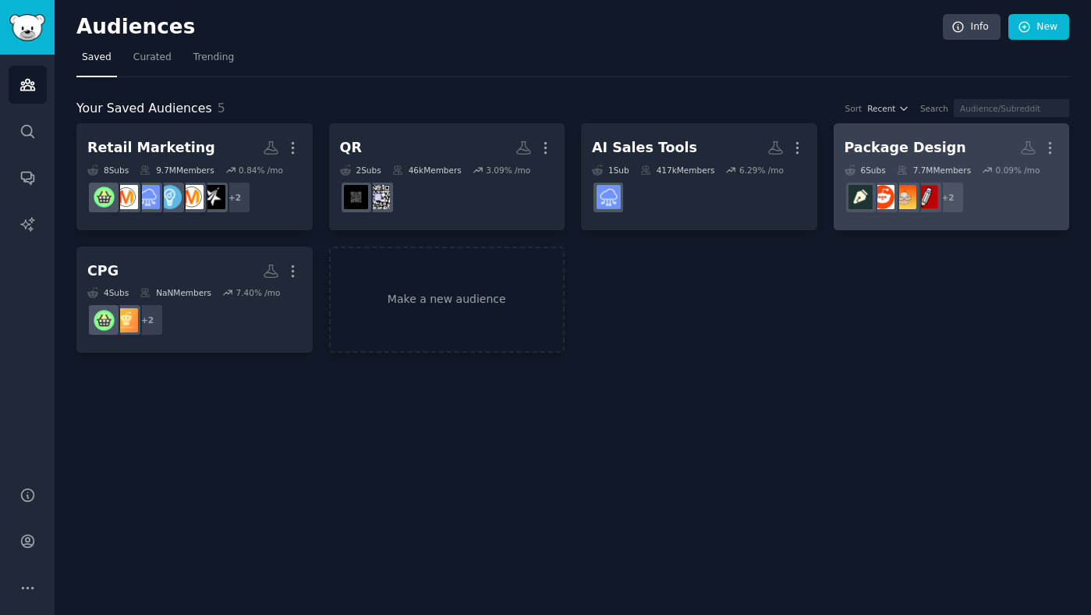
click at [922, 143] on div "Package Design" at bounding box center [906, 148] width 122 height 20
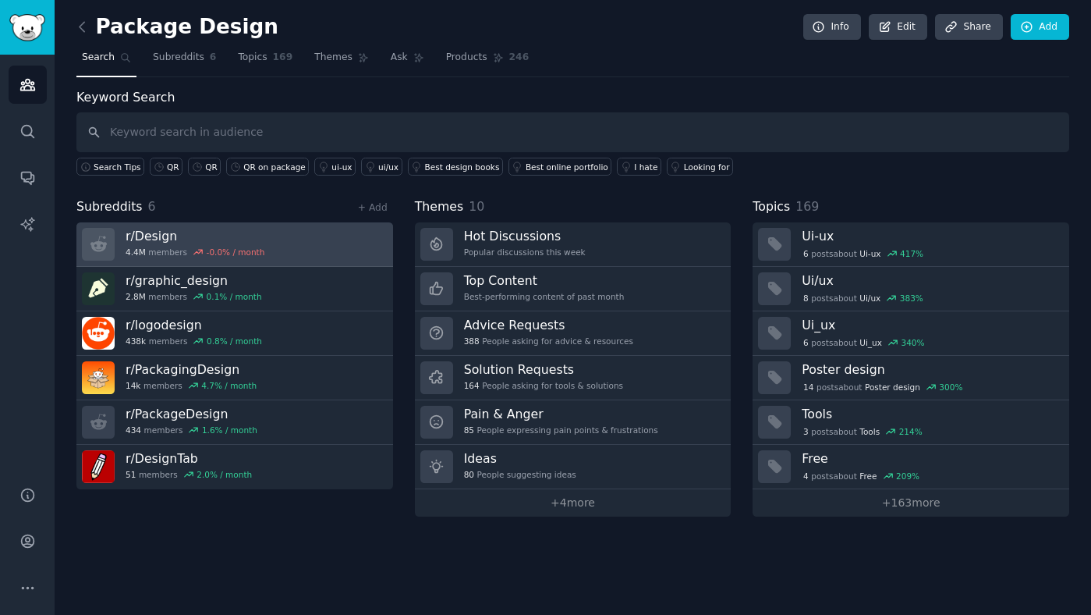
click at [155, 242] on h3 "r/ Design" at bounding box center [195, 236] width 139 height 16
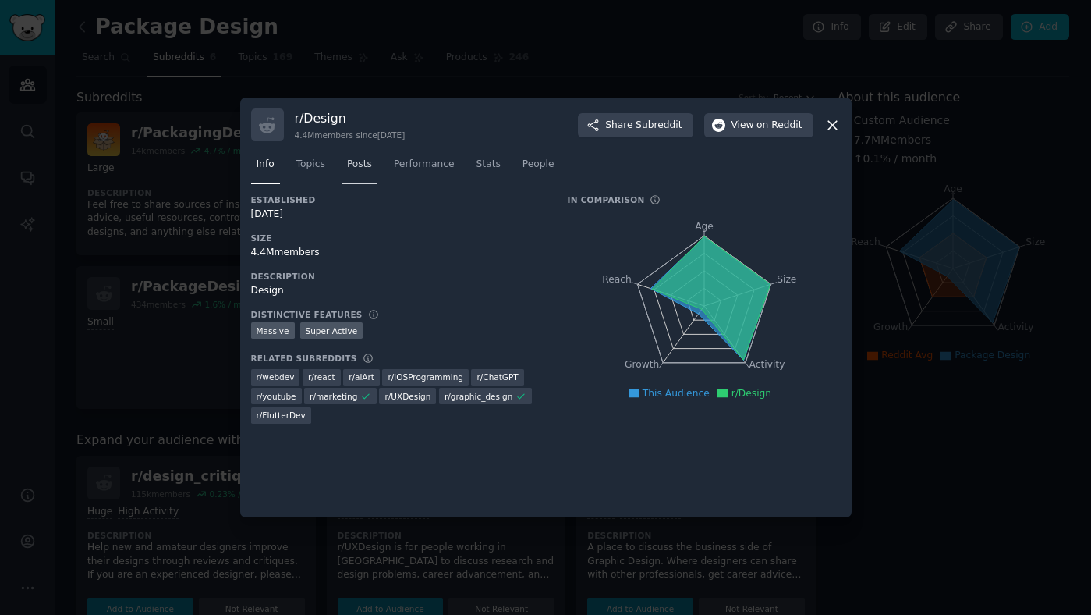
click at [363, 166] on span "Posts" at bounding box center [359, 165] width 25 height 14
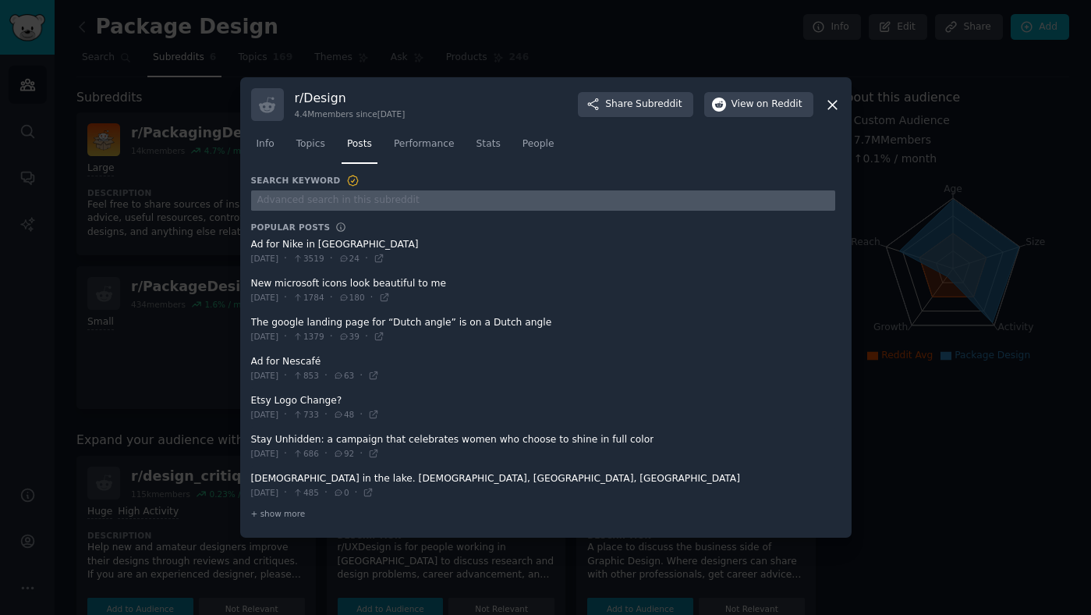
click at [349, 200] on input "text" at bounding box center [543, 200] width 584 height 21
type input "package design"
